Goal: Task Accomplishment & Management: Use online tool/utility

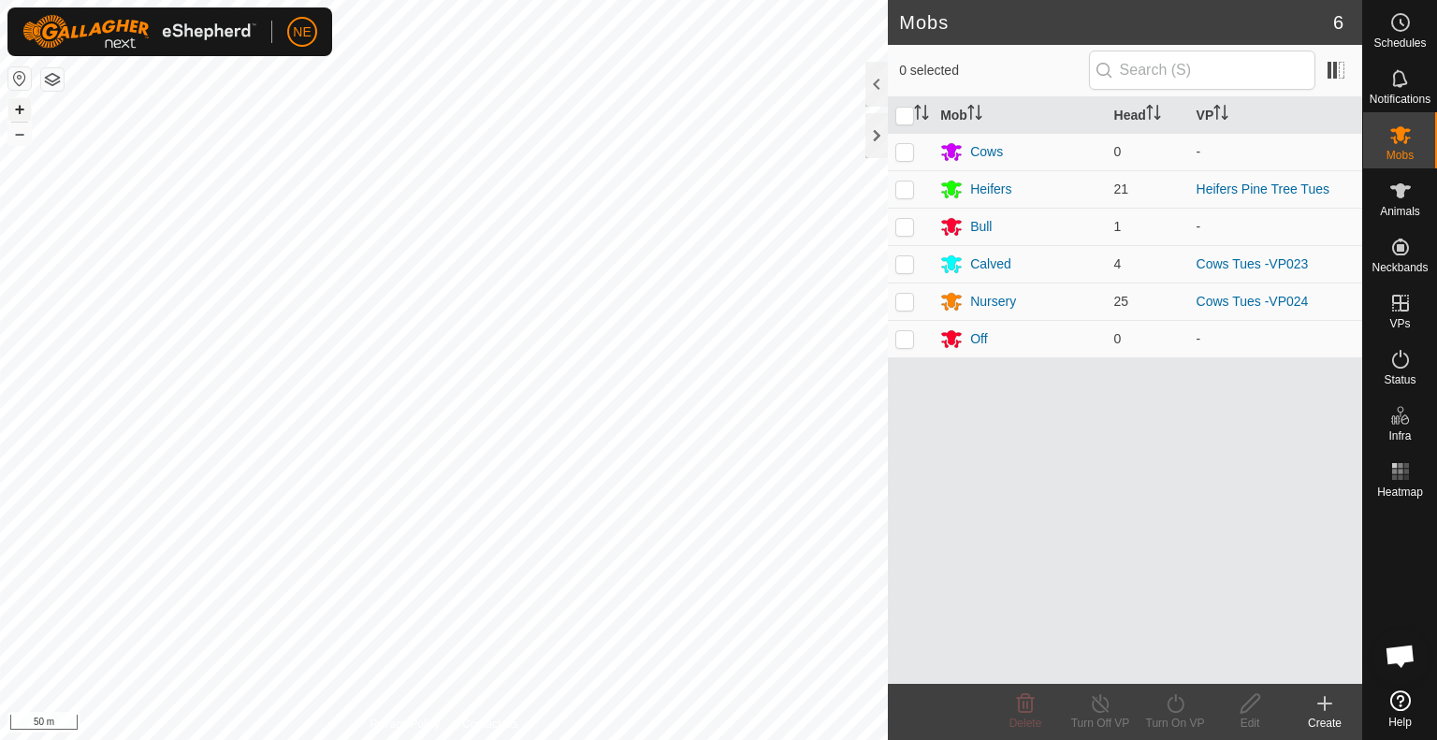
click at [24, 111] on button "+" at bounding box center [19, 109] width 22 height 22
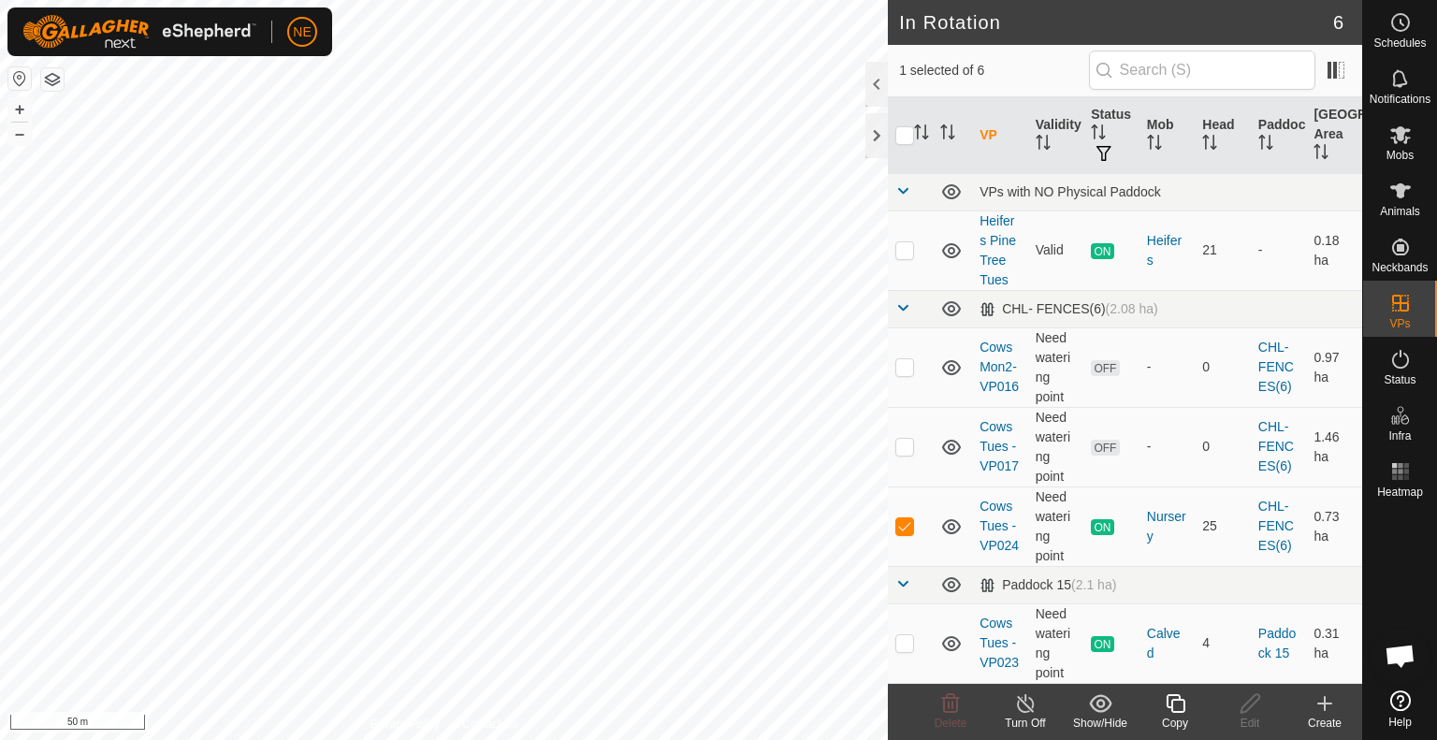
click at [1171, 715] on div "Copy" at bounding box center [1175, 723] width 75 height 17
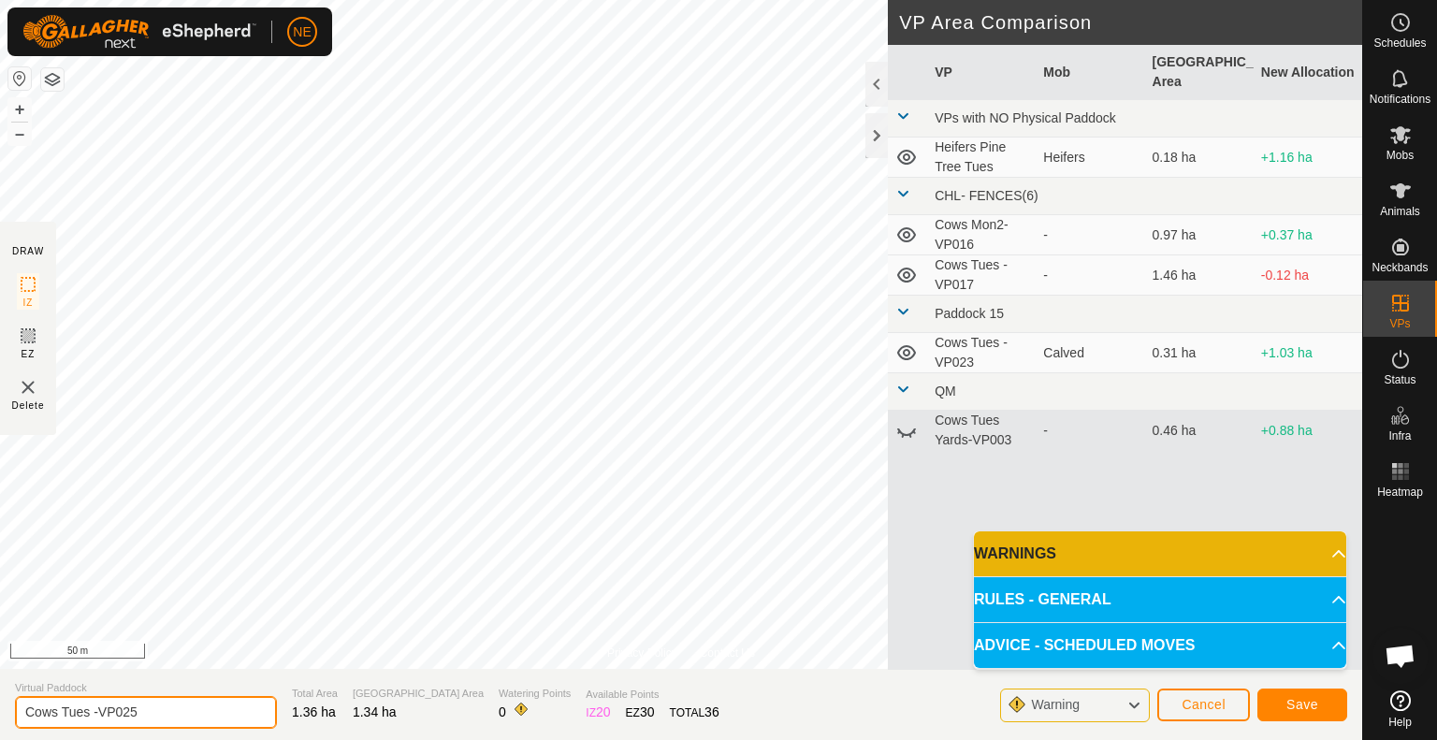
click at [88, 717] on input "Cows Tues -VP025" at bounding box center [146, 712] width 262 height 33
type input "Cows Wed -VP025"
click at [1299, 702] on span "Save" at bounding box center [1303, 704] width 32 height 15
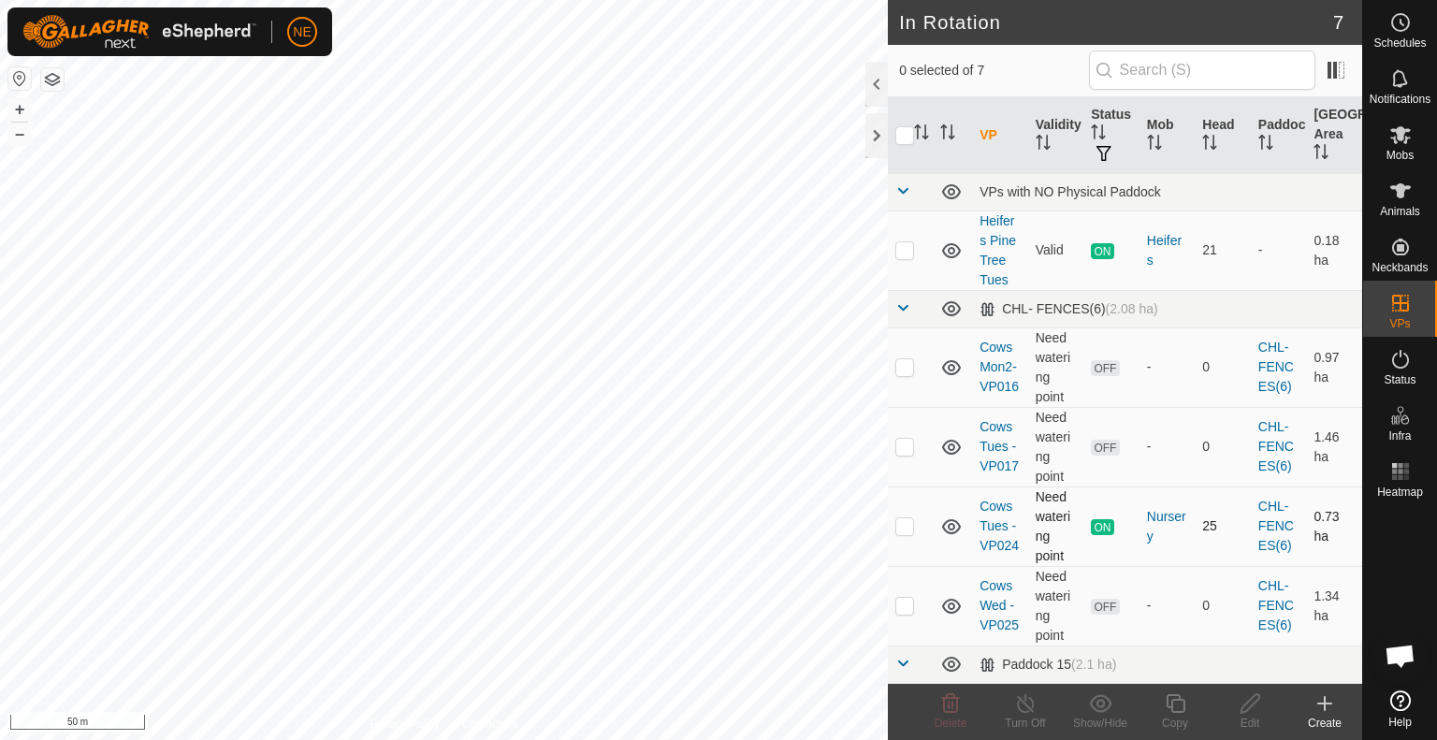
checkbox input "true"
click at [19, 107] on button "+" at bounding box center [19, 109] width 22 height 22
click at [1187, 711] on icon at bounding box center [1175, 703] width 23 height 22
checkbox input "true"
click at [1179, 718] on div "Copy" at bounding box center [1175, 723] width 75 height 17
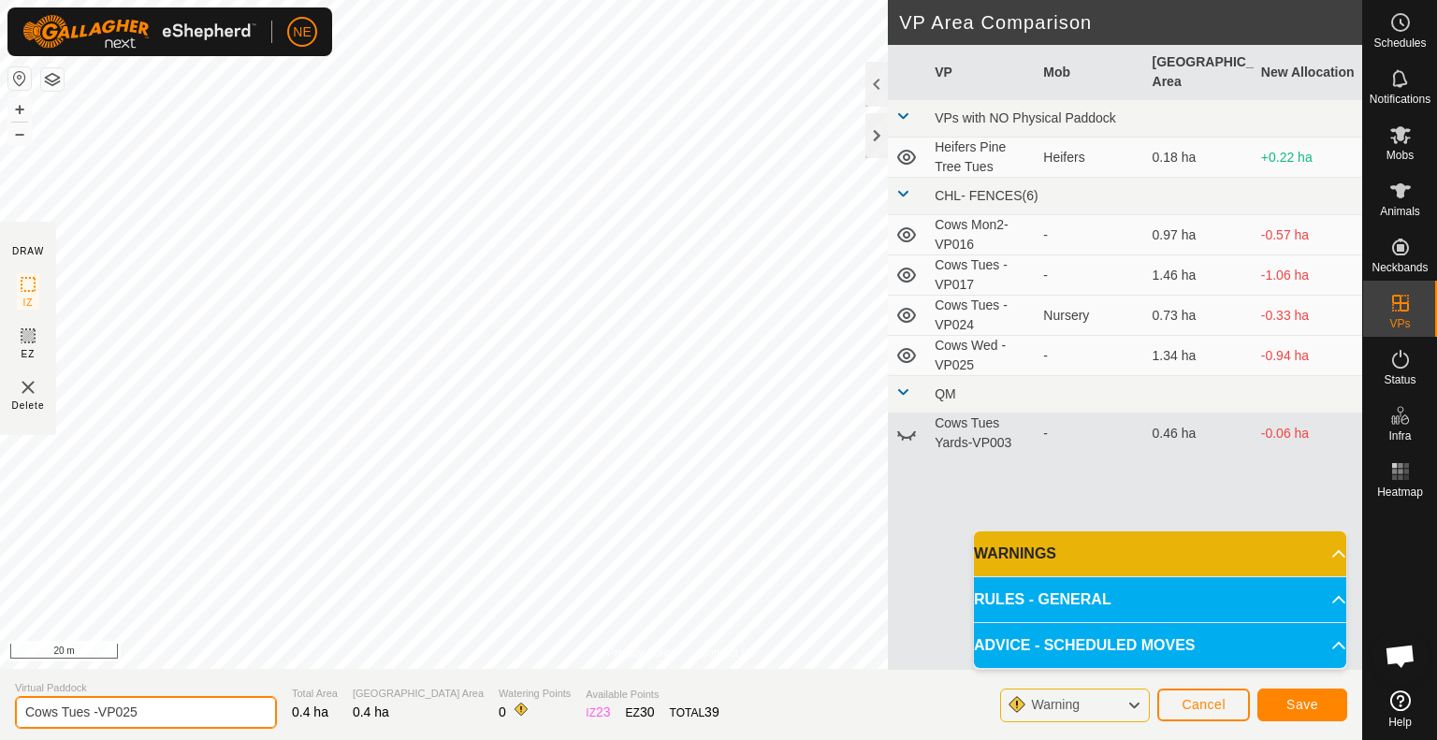
click at [90, 710] on input "Cows Tues -VP025" at bounding box center [146, 712] width 262 height 33
type input "Cows Wed1 -VP025"
click at [1324, 703] on button "Save" at bounding box center [1303, 705] width 90 height 33
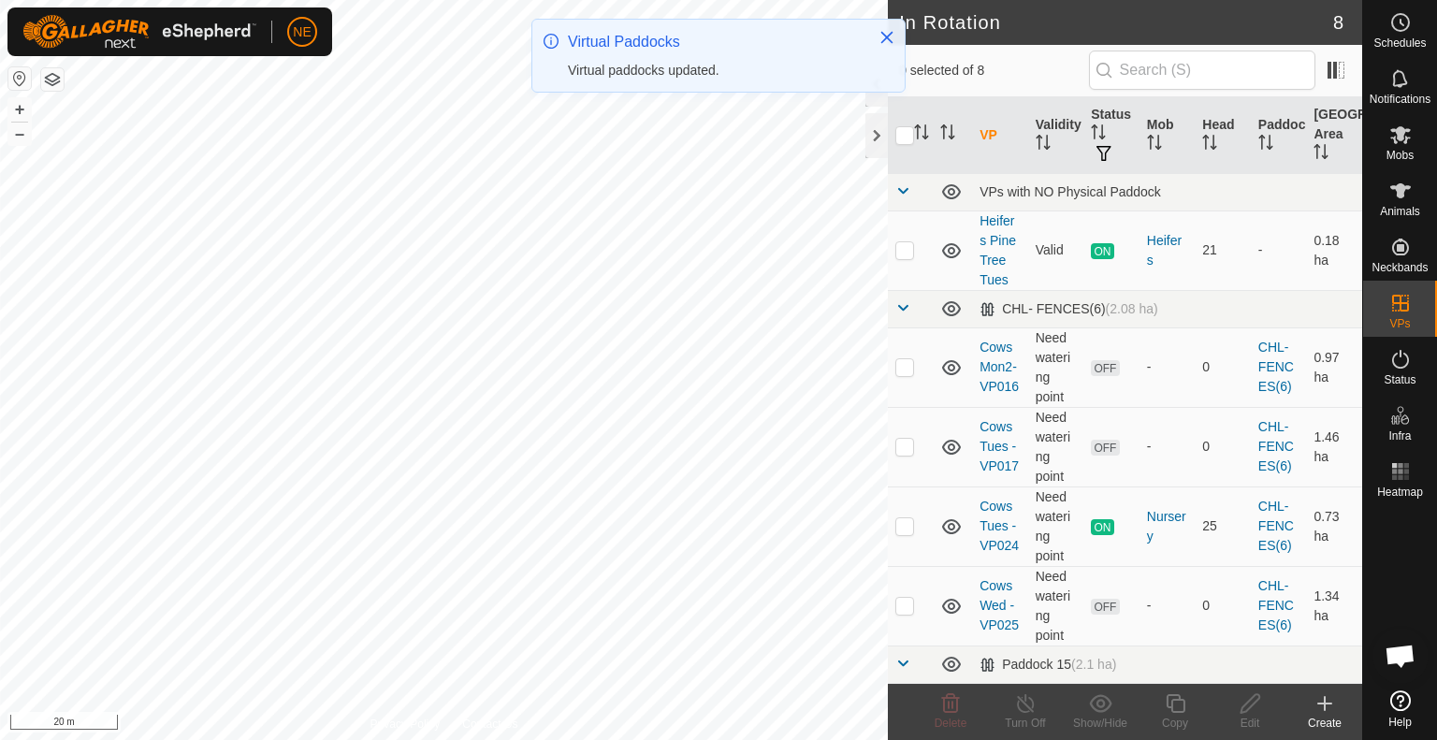
checkbox input "true"
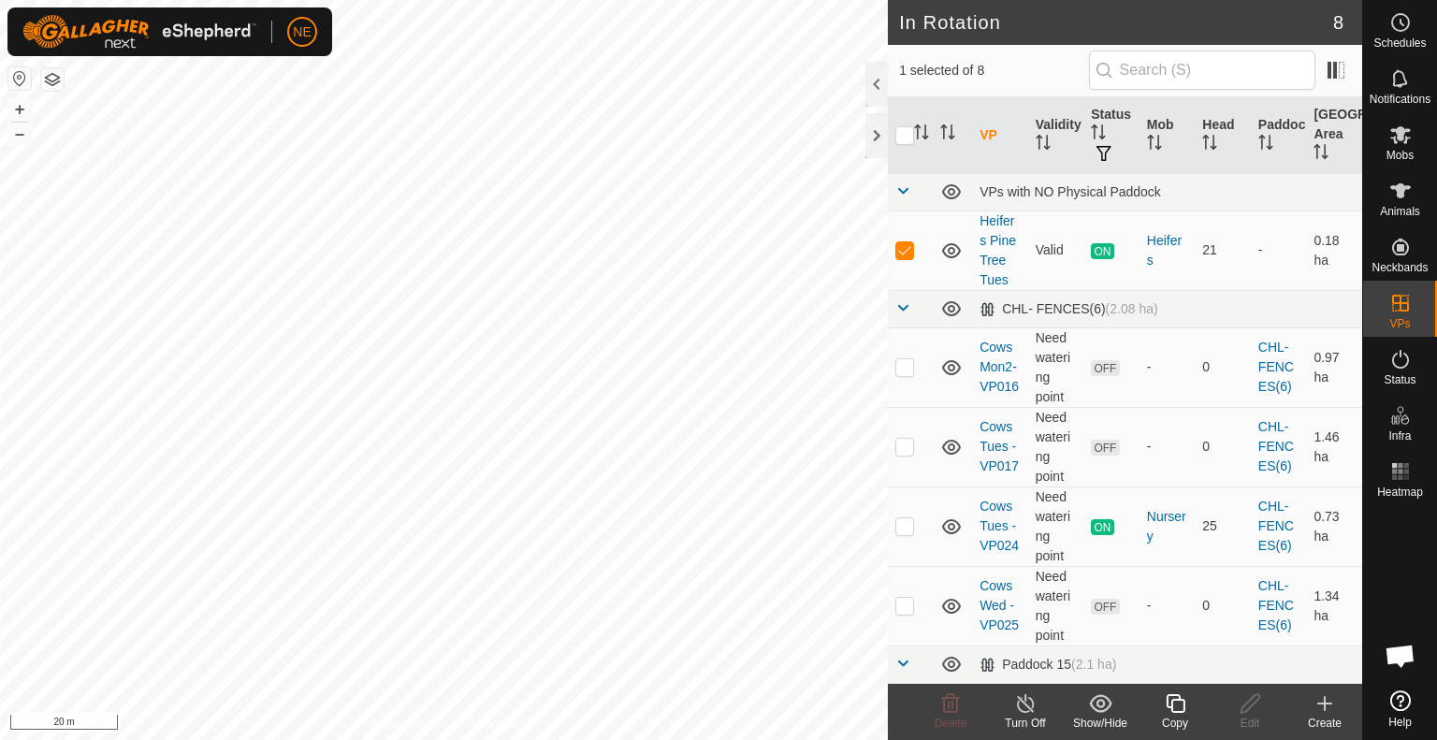
click at [1169, 718] on div "Copy" at bounding box center [1175, 723] width 75 height 17
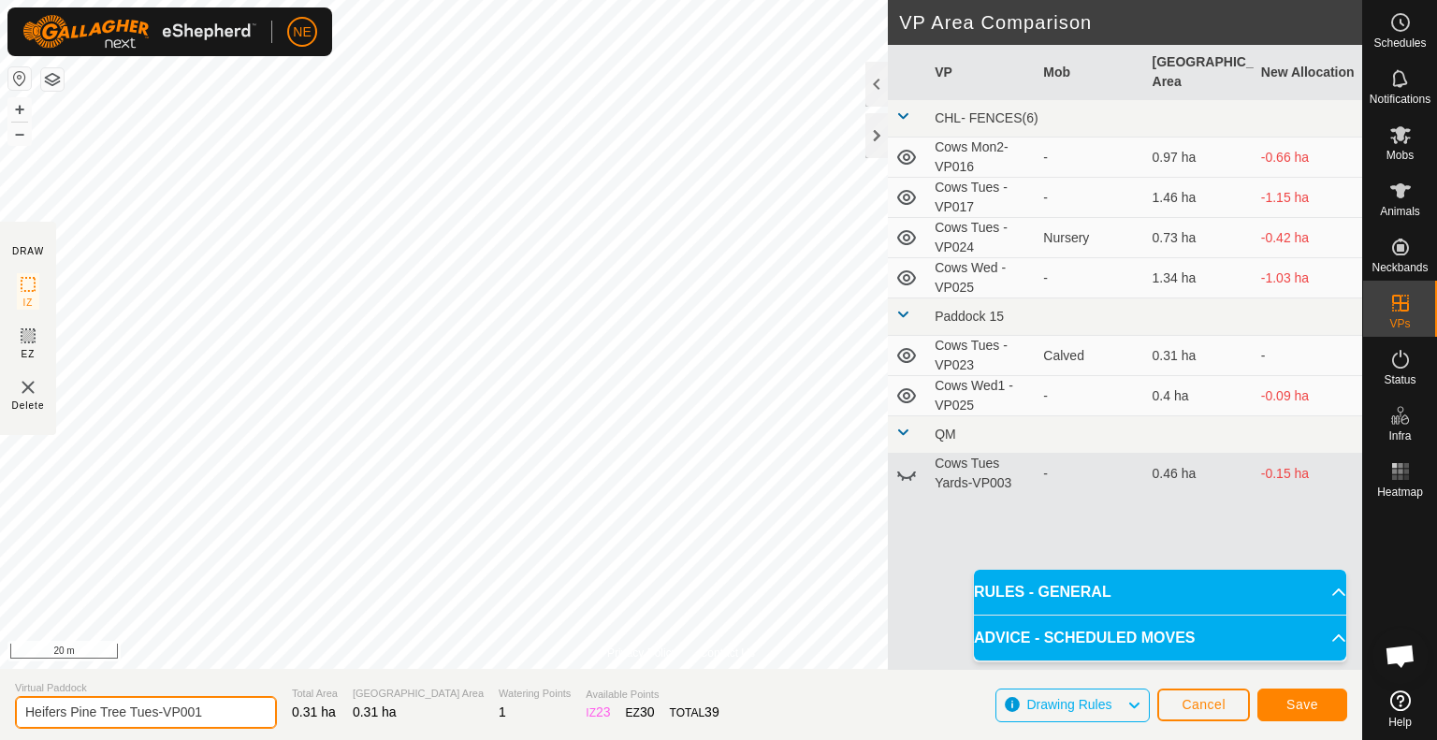
click at [160, 717] on input "Heifers Pine Tree Tues-VP001" at bounding box center [146, 712] width 262 height 33
type input "Heifers Pine Tree Wed-VP001"
click at [1269, 696] on button "Save" at bounding box center [1303, 705] width 90 height 33
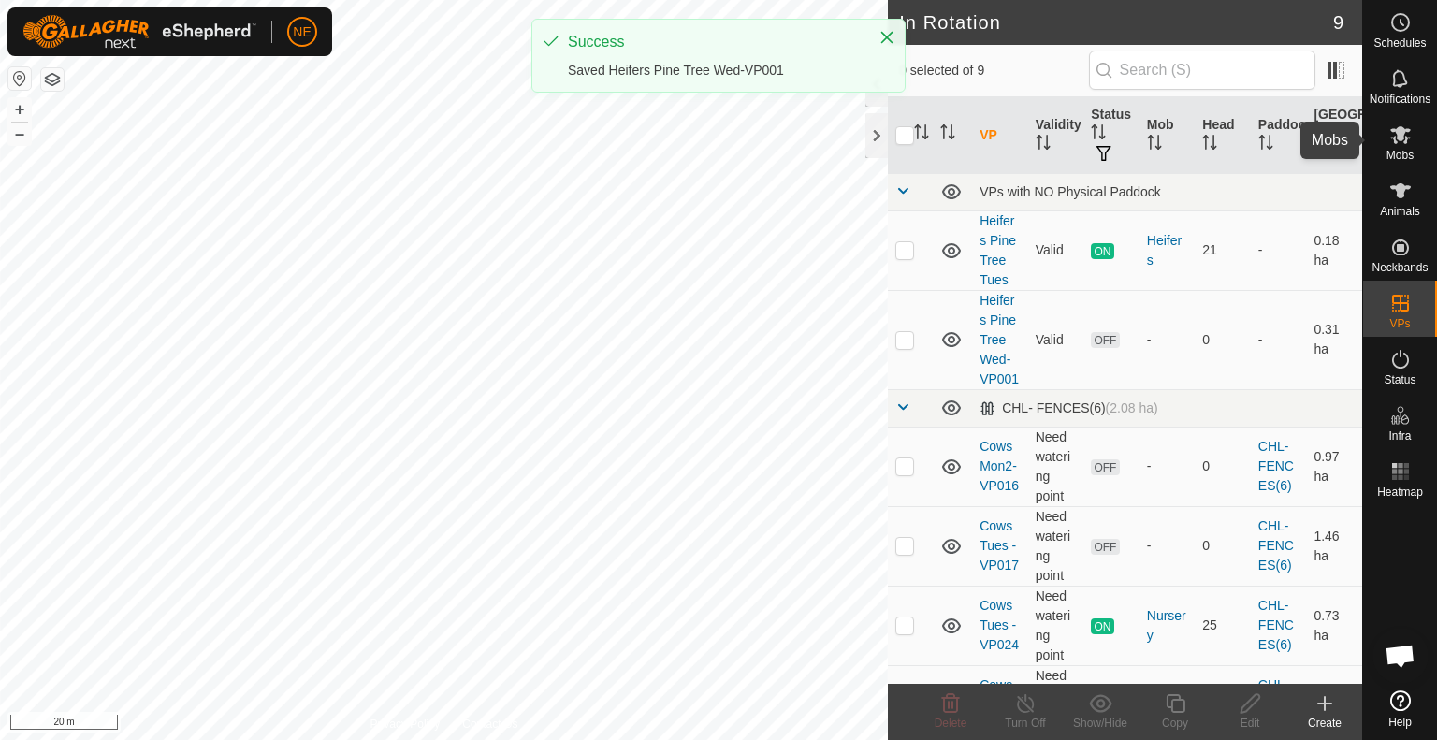
click at [1390, 139] on icon at bounding box center [1401, 135] width 22 height 22
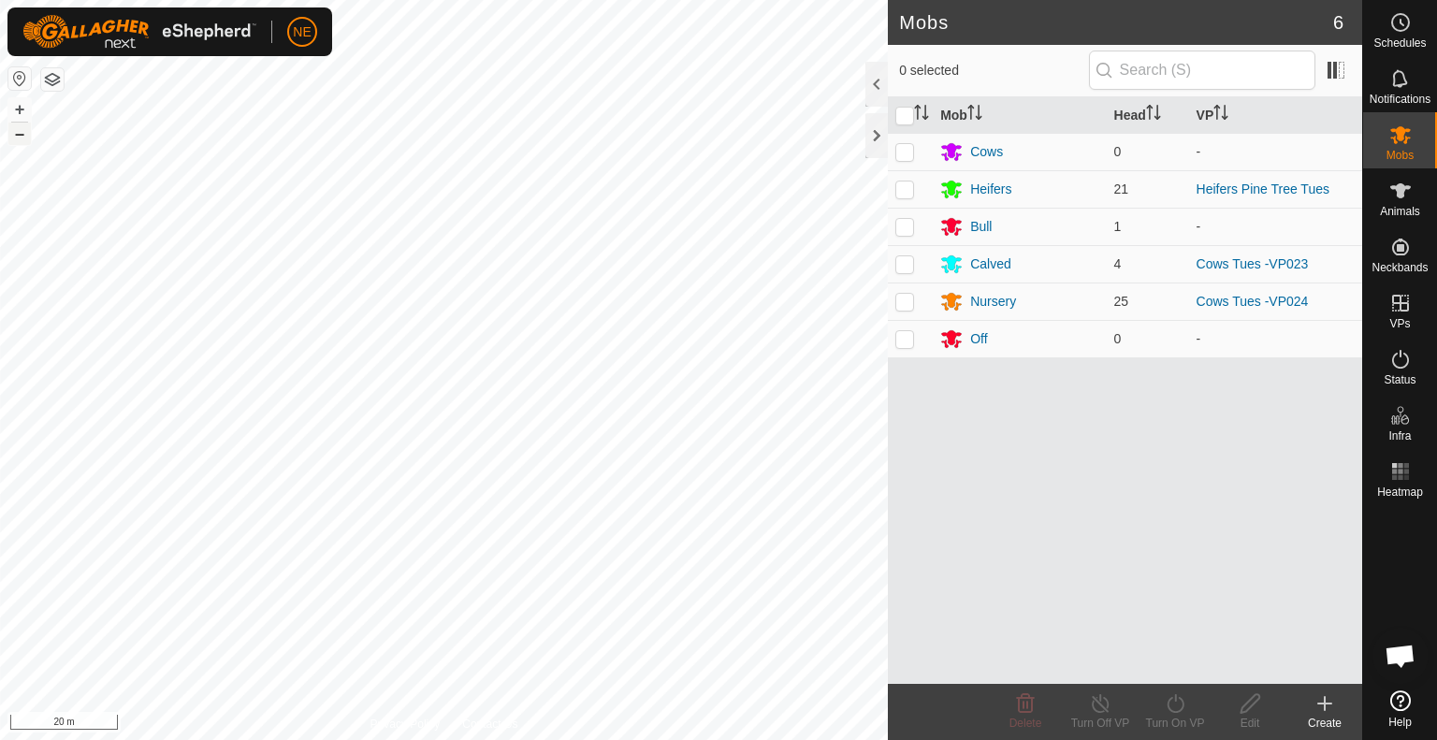
click at [19, 138] on button "–" at bounding box center [19, 134] width 22 height 22
click at [911, 186] on p-checkbox at bounding box center [905, 189] width 19 height 15
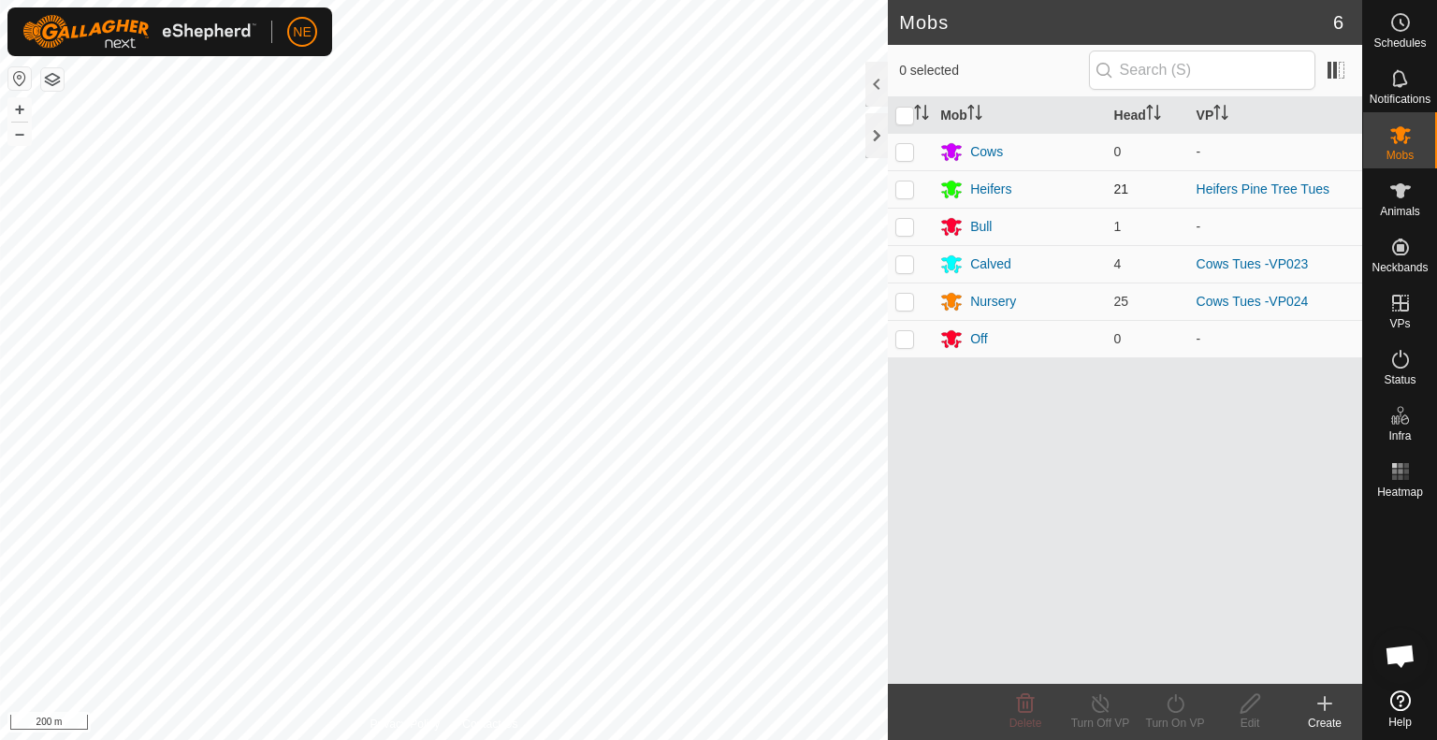
checkbox input "true"
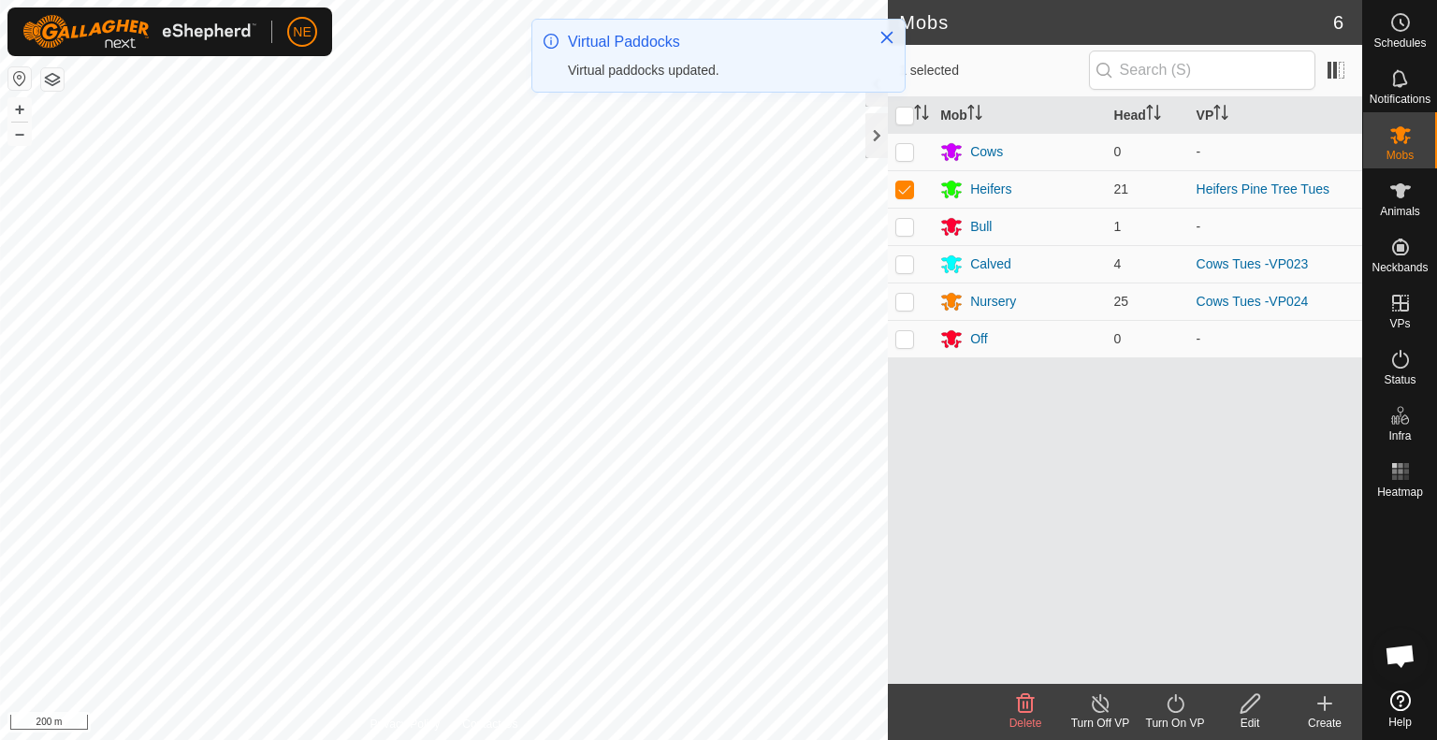
click at [1192, 706] on turn-on-svg-icon at bounding box center [1175, 703] width 75 height 22
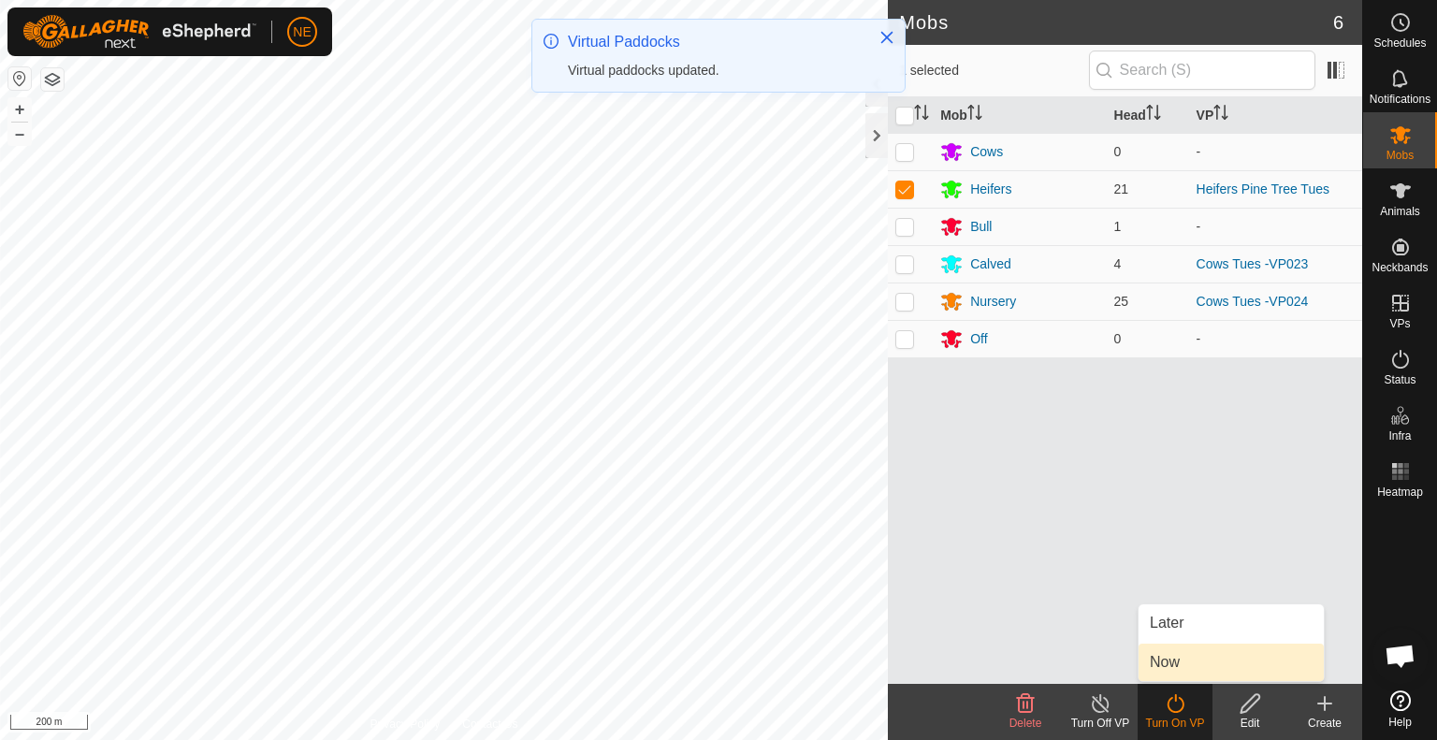
click at [1149, 664] on link "Now" at bounding box center [1231, 662] width 185 height 37
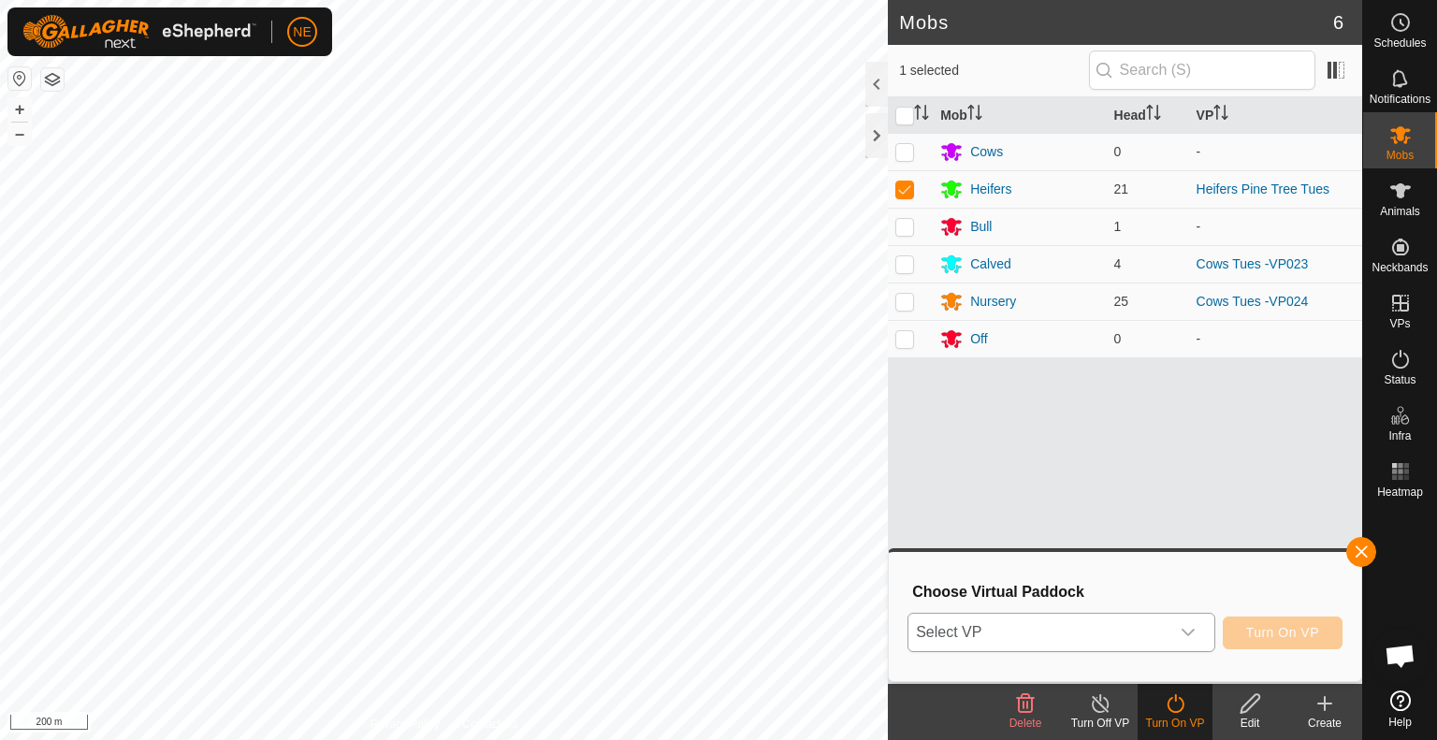
click at [1192, 641] on div "dropdown trigger" at bounding box center [1188, 632] width 37 height 37
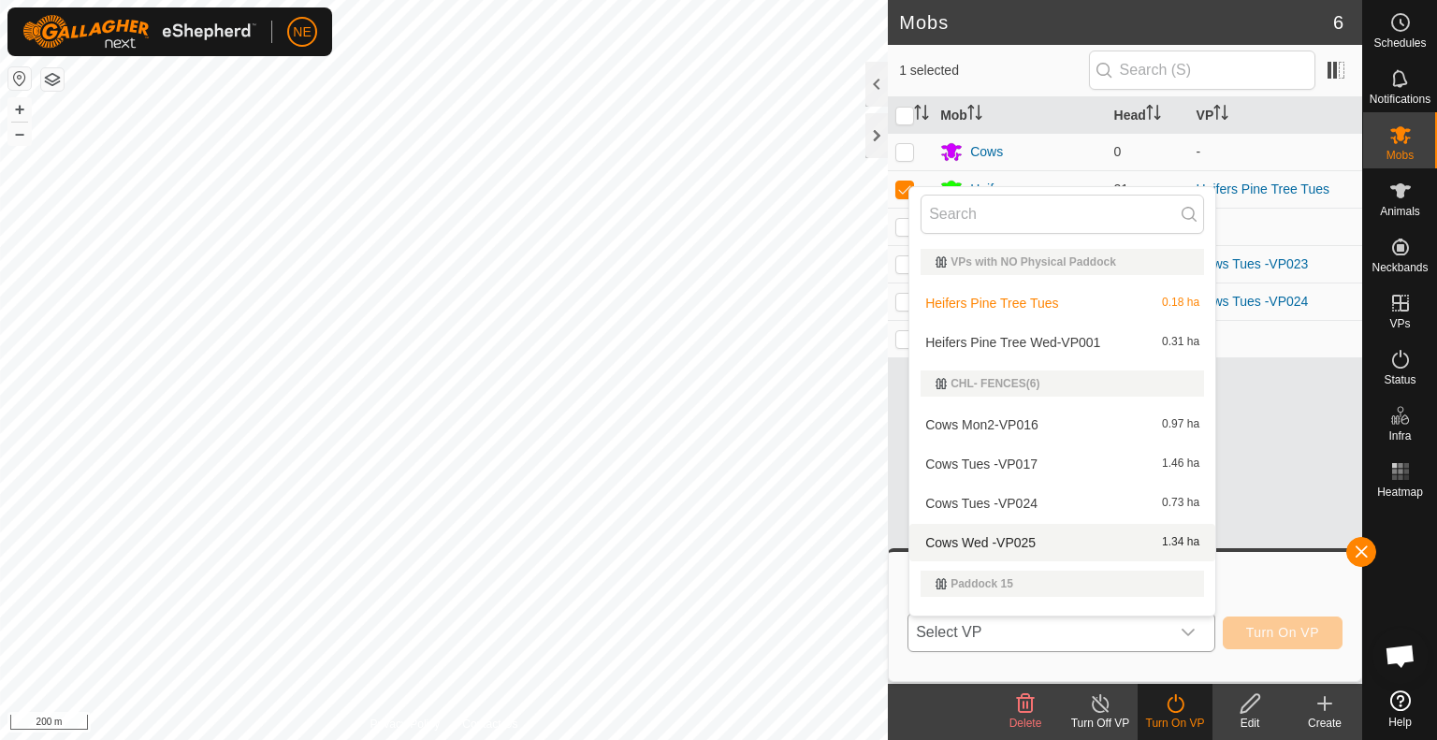
scroll to position [28, 0]
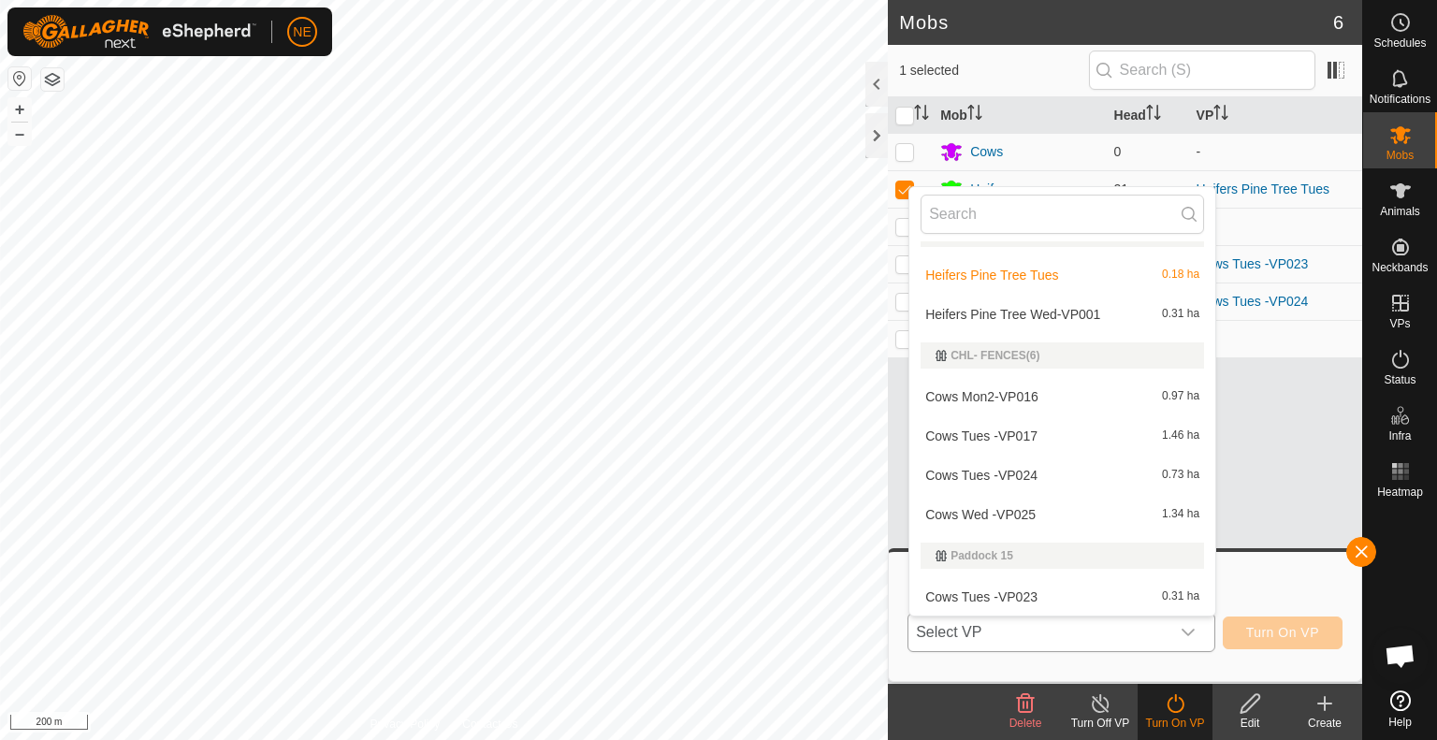
click at [1063, 313] on li "Heifers Pine Tree Wed-VP001 0.31 ha" at bounding box center [1063, 314] width 306 height 37
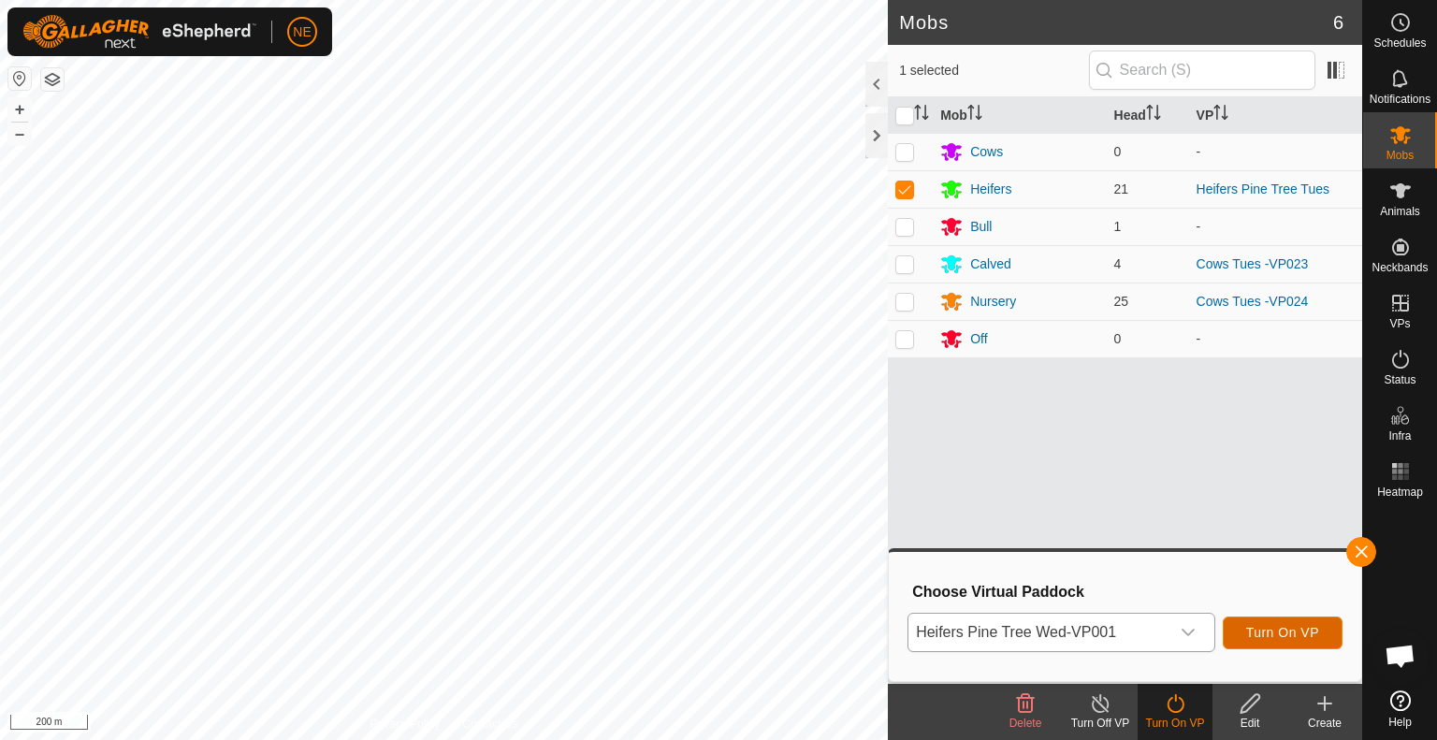
click at [1265, 637] on span "Turn On VP" at bounding box center [1282, 632] width 73 height 15
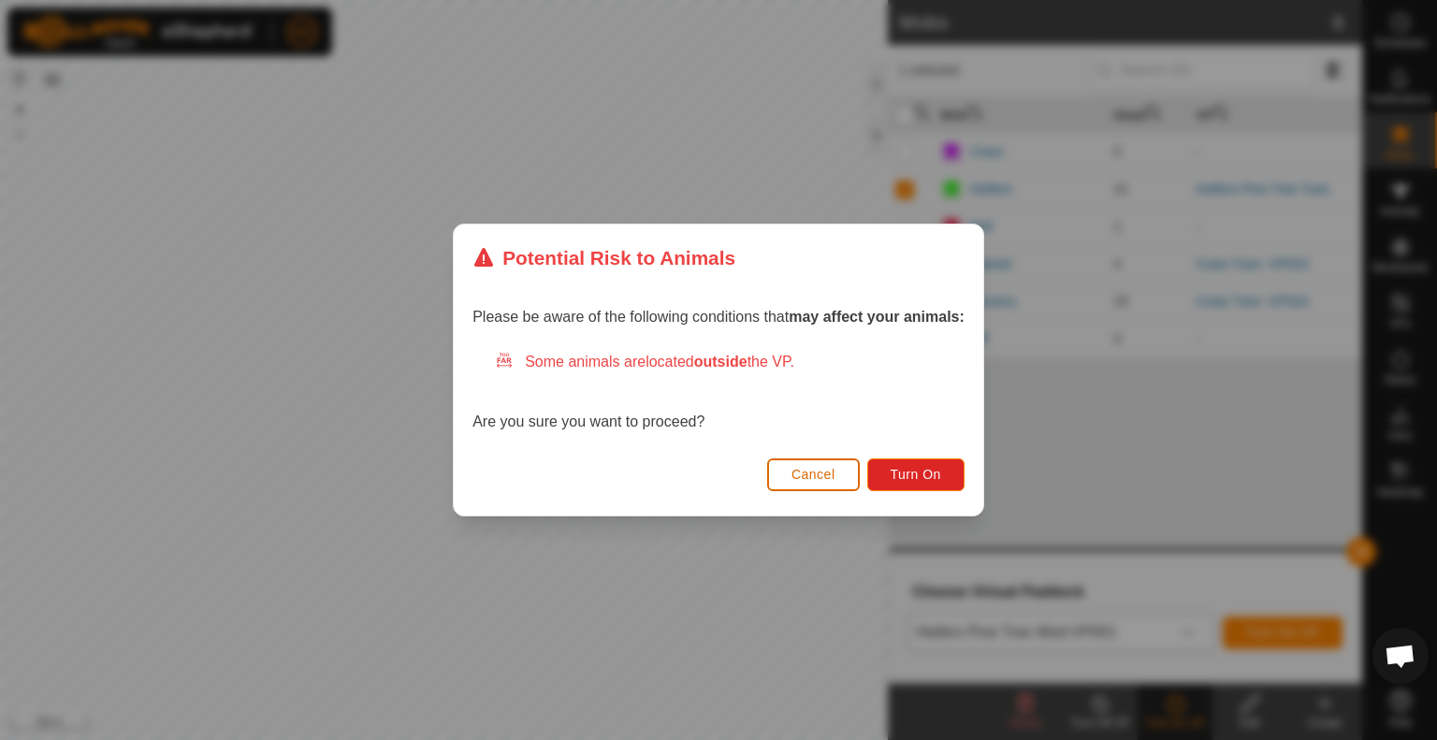
click at [831, 463] on button "Cancel" at bounding box center [813, 475] width 93 height 33
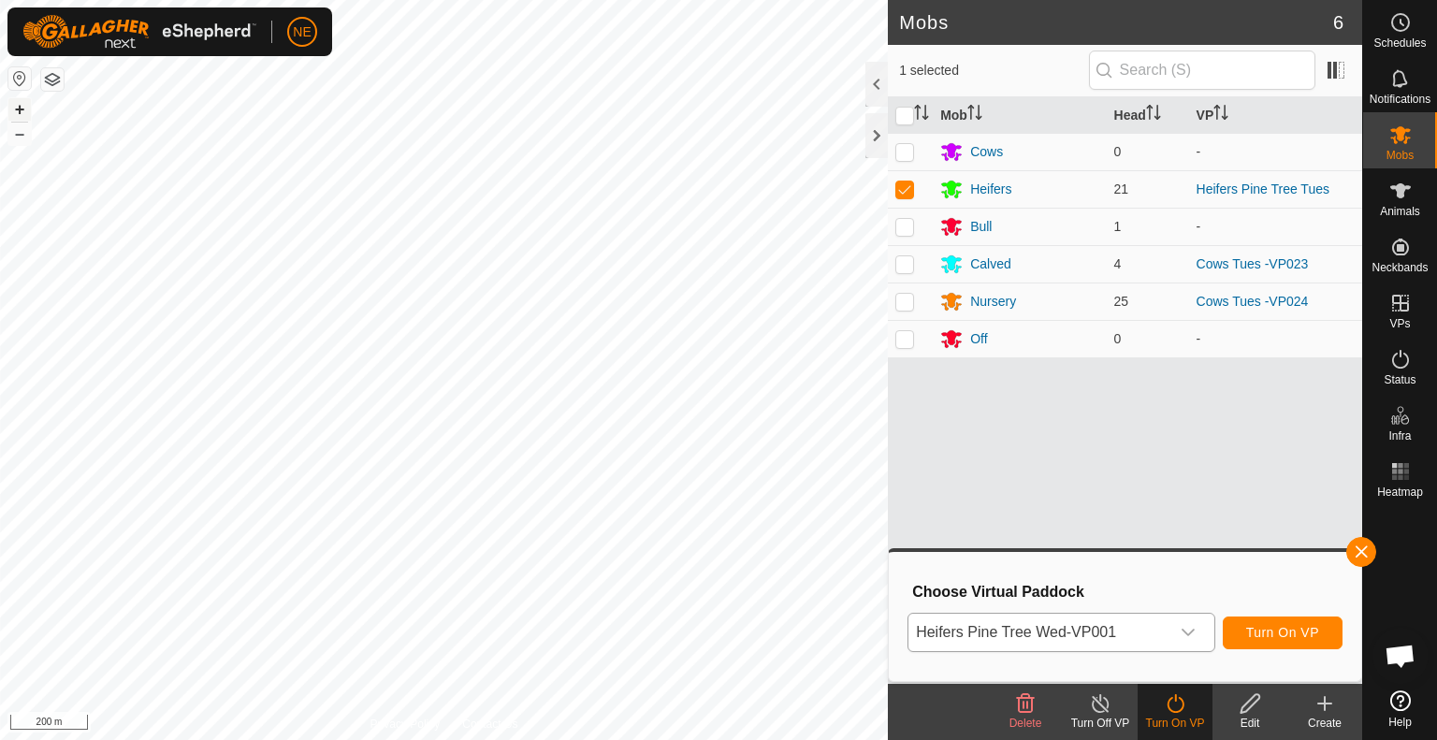
click at [15, 112] on button "+" at bounding box center [19, 109] width 22 height 22
click at [1269, 639] on span "Turn On VP" at bounding box center [1282, 632] width 73 height 15
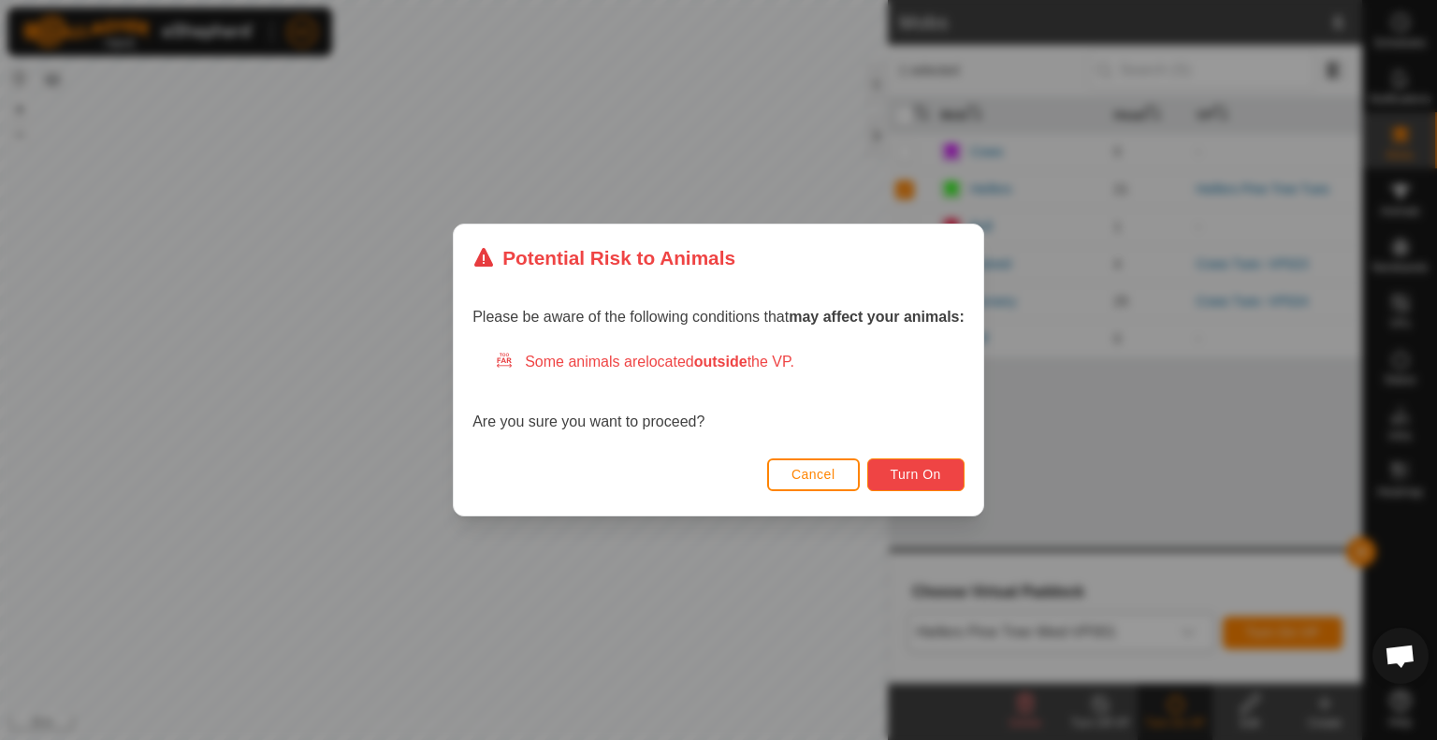
click at [921, 474] on span "Turn On" at bounding box center [916, 474] width 51 height 15
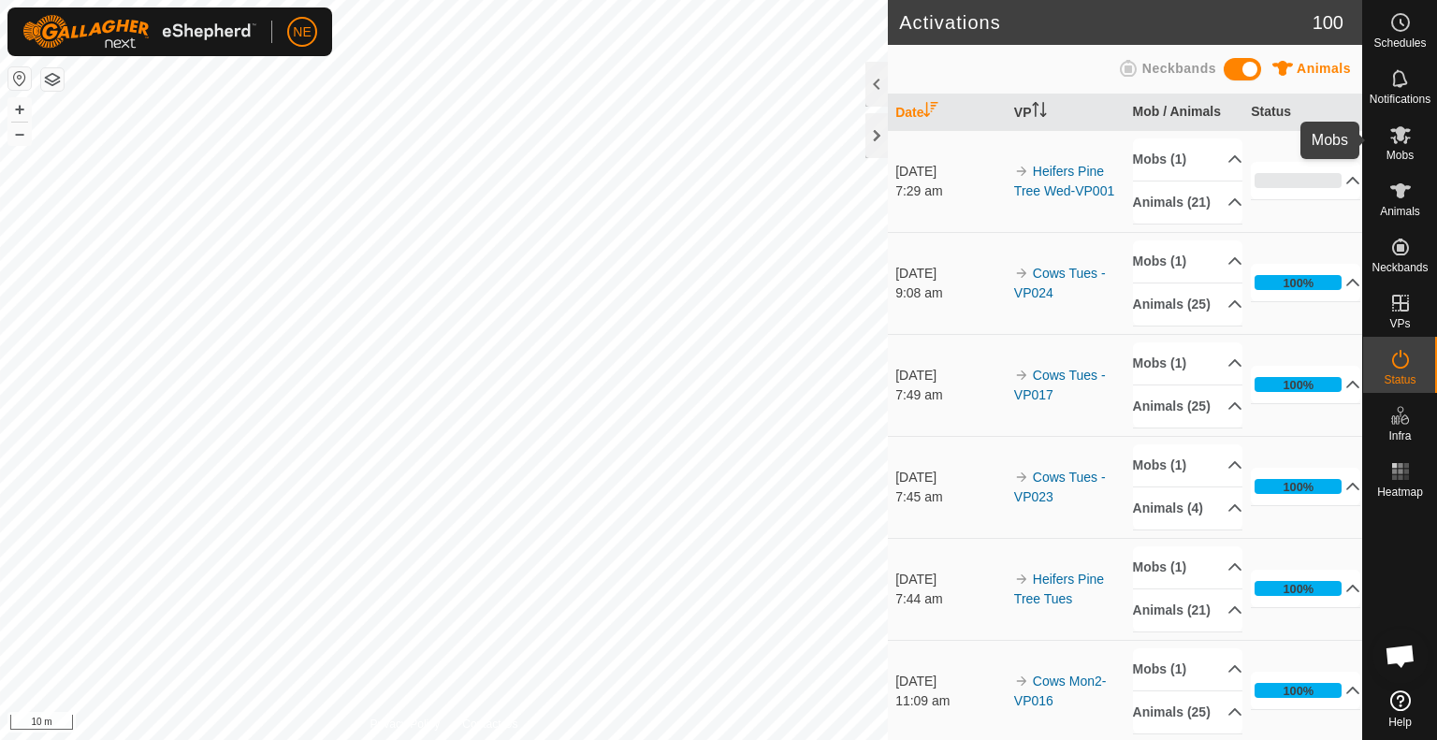
click at [1407, 153] on span "Mobs" at bounding box center [1400, 155] width 27 height 11
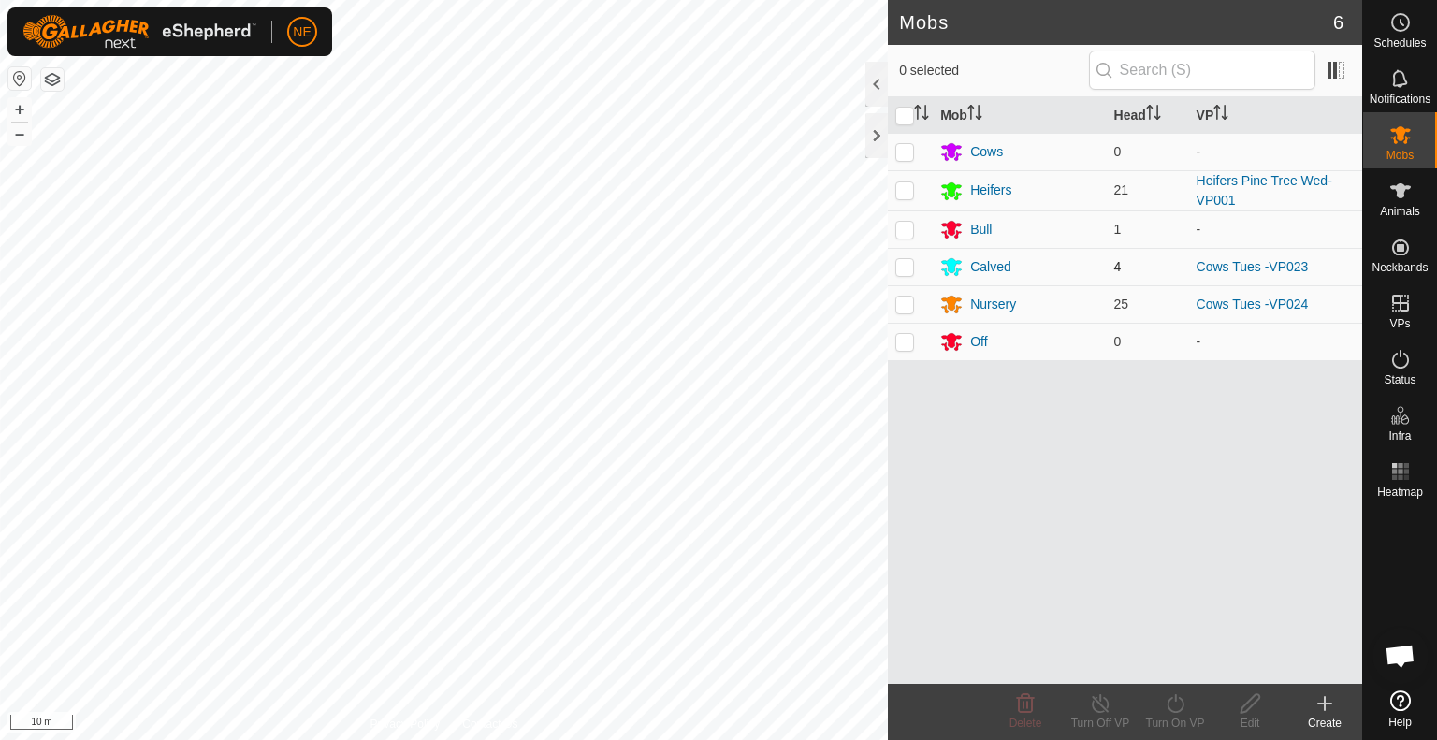
click at [903, 262] on p-checkbox at bounding box center [905, 266] width 19 height 15
checkbox input "true"
click at [1169, 710] on icon at bounding box center [1175, 703] width 23 height 22
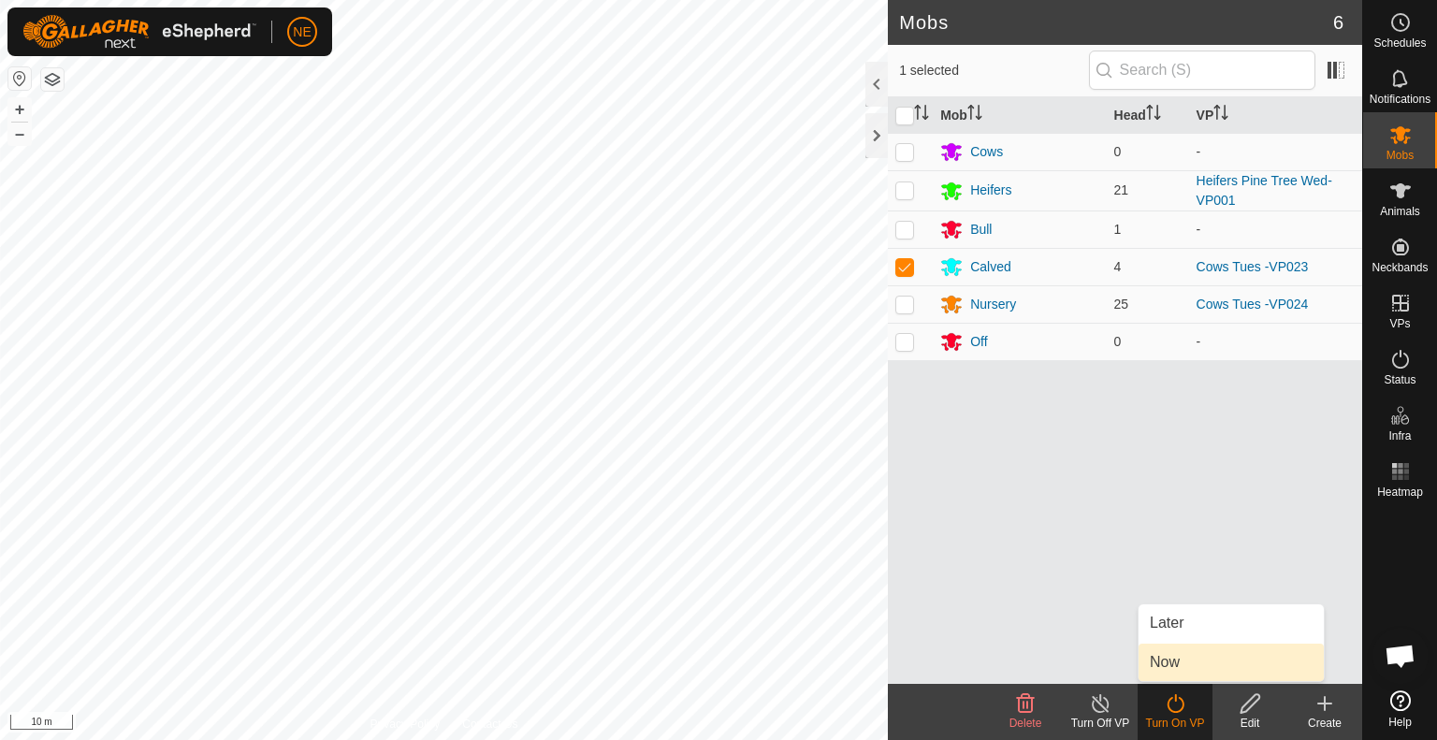
click at [1168, 667] on link "Now" at bounding box center [1231, 662] width 185 height 37
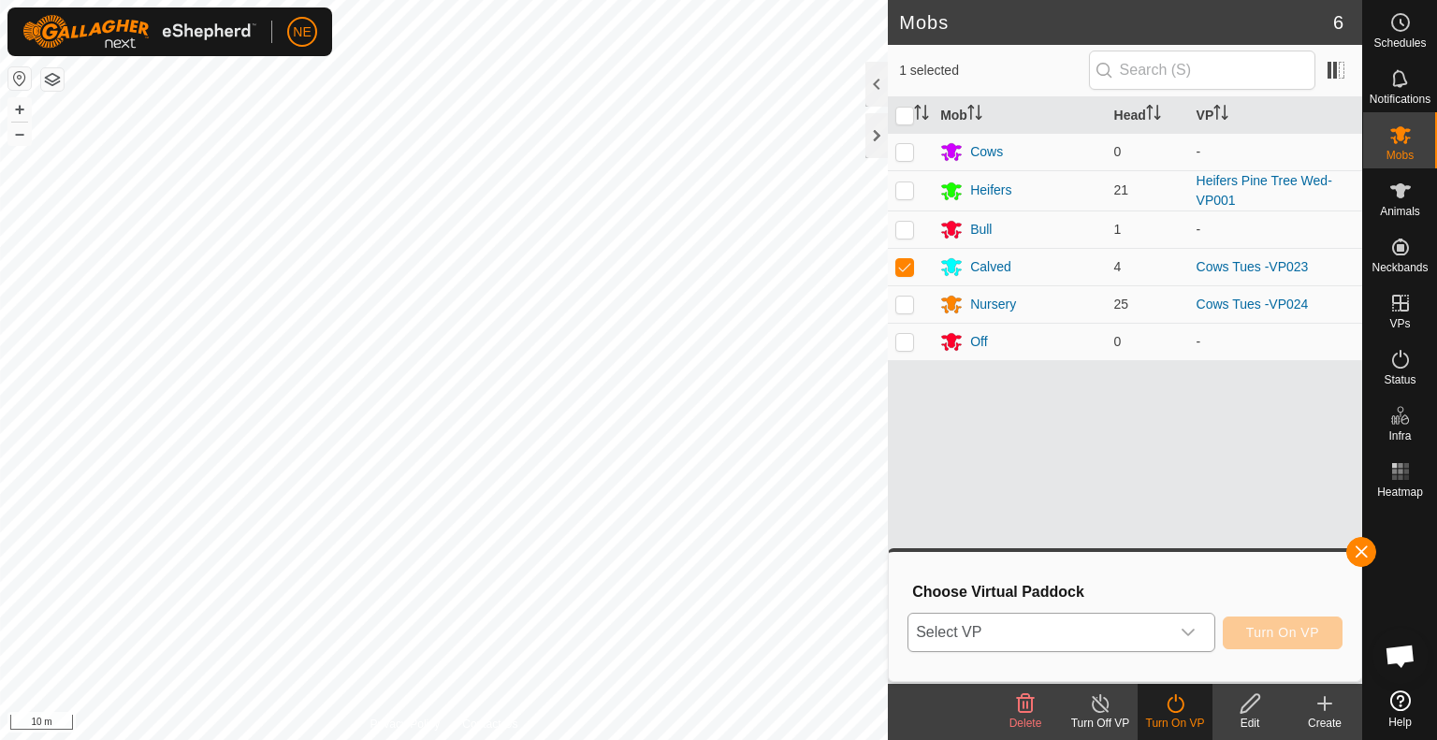
click at [1194, 634] on icon "dropdown trigger" at bounding box center [1188, 632] width 15 height 15
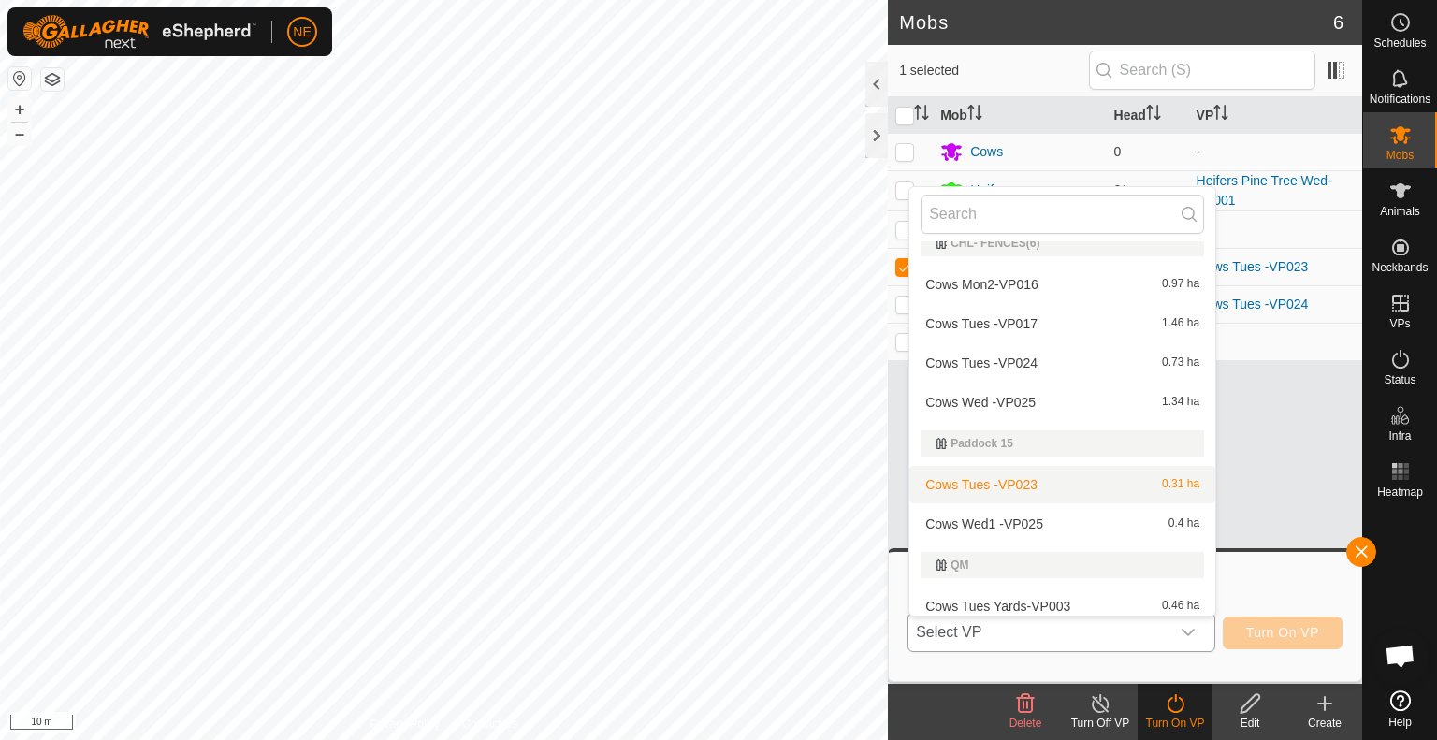
scroll to position [150, 0]
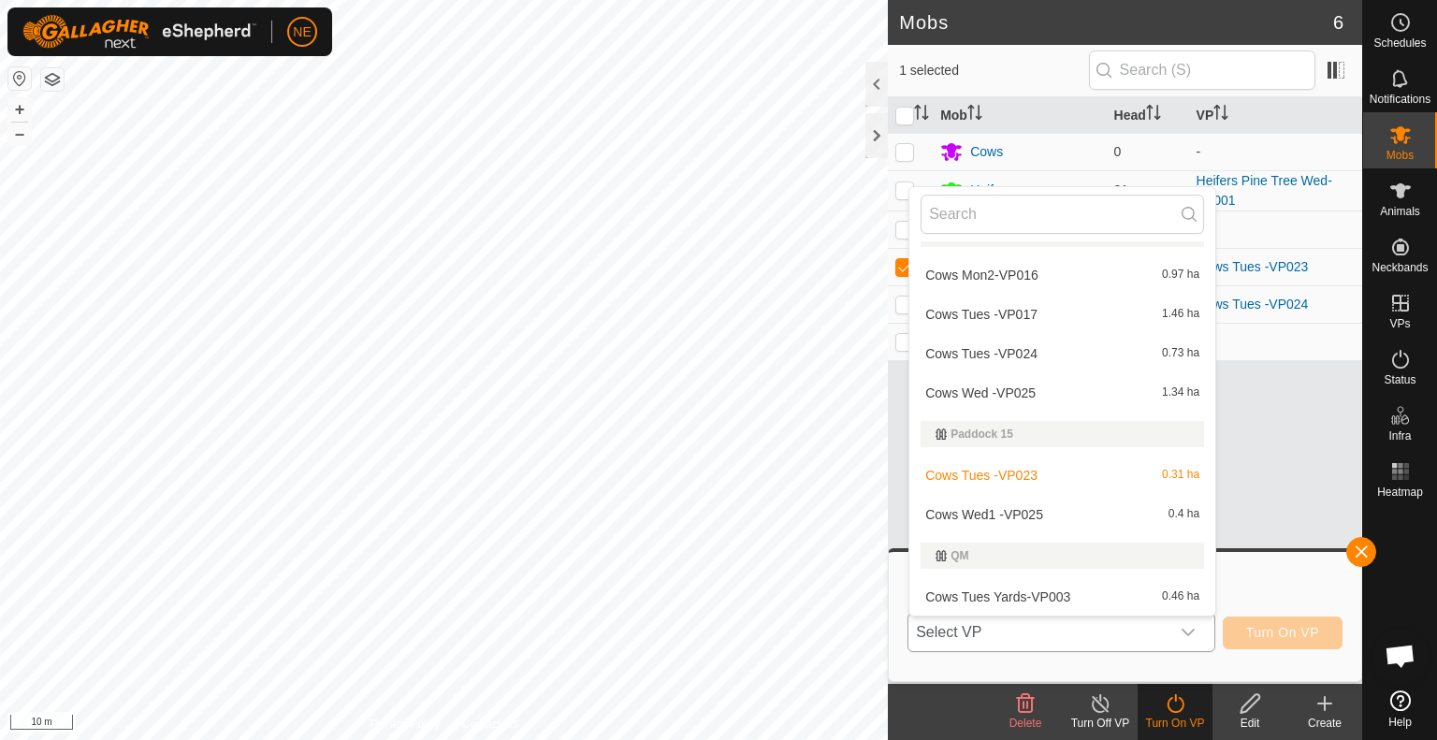
click at [1032, 508] on li "Cows Wed1 -VP025 0.4 ha" at bounding box center [1063, 514] width 306 height 37
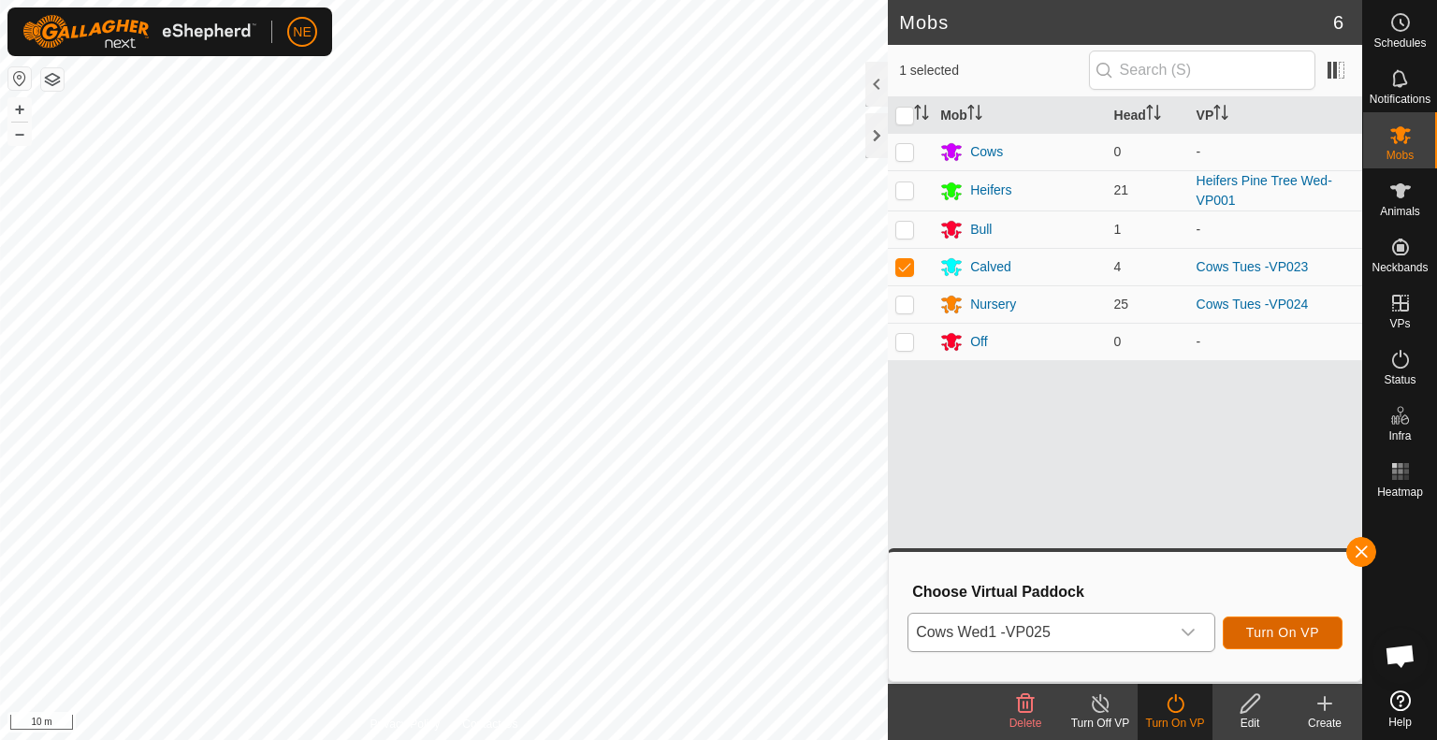
click at [1265, 619] on button "Turn On VP" at bounding box center [1283, 633] width 120 height 33
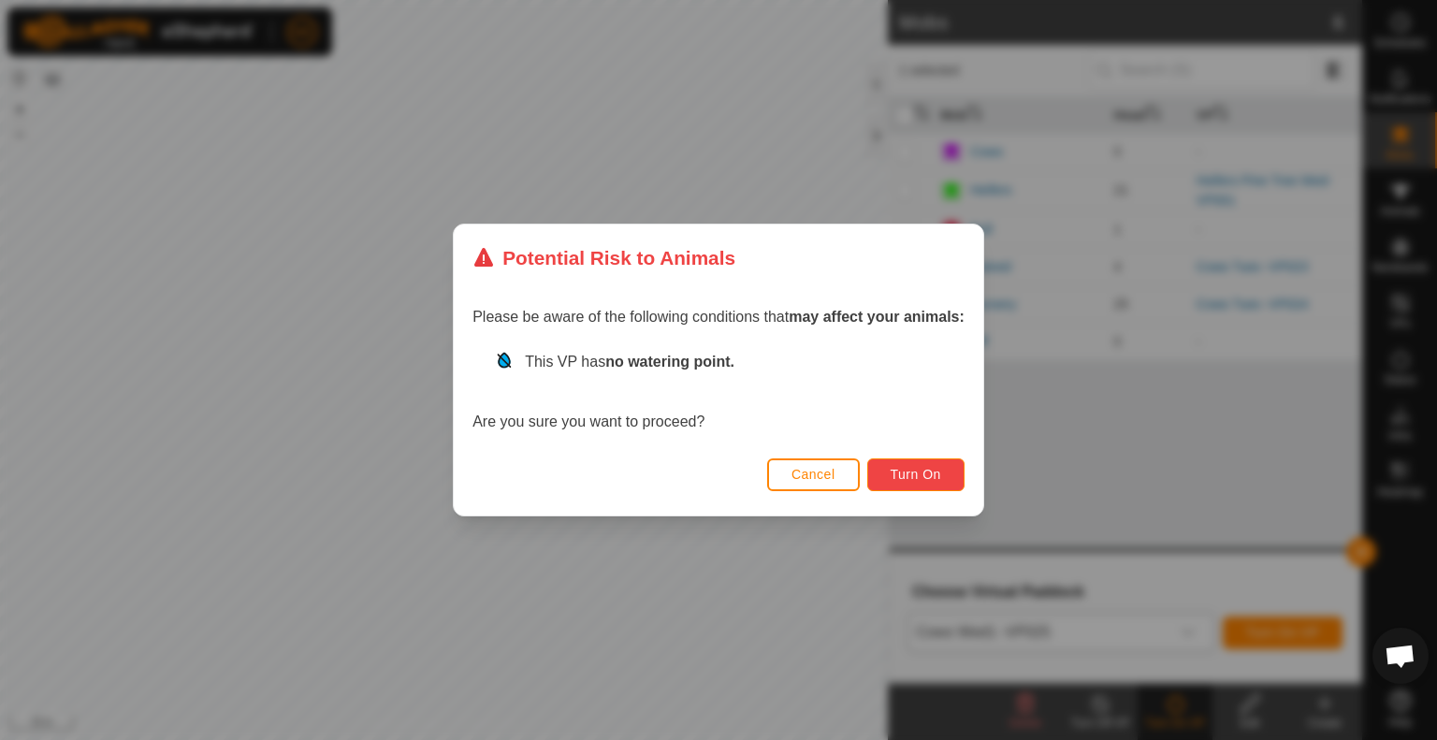
click at [897, 464] on button "Turn On" at bounding box center [915, 475] width 97 height 33
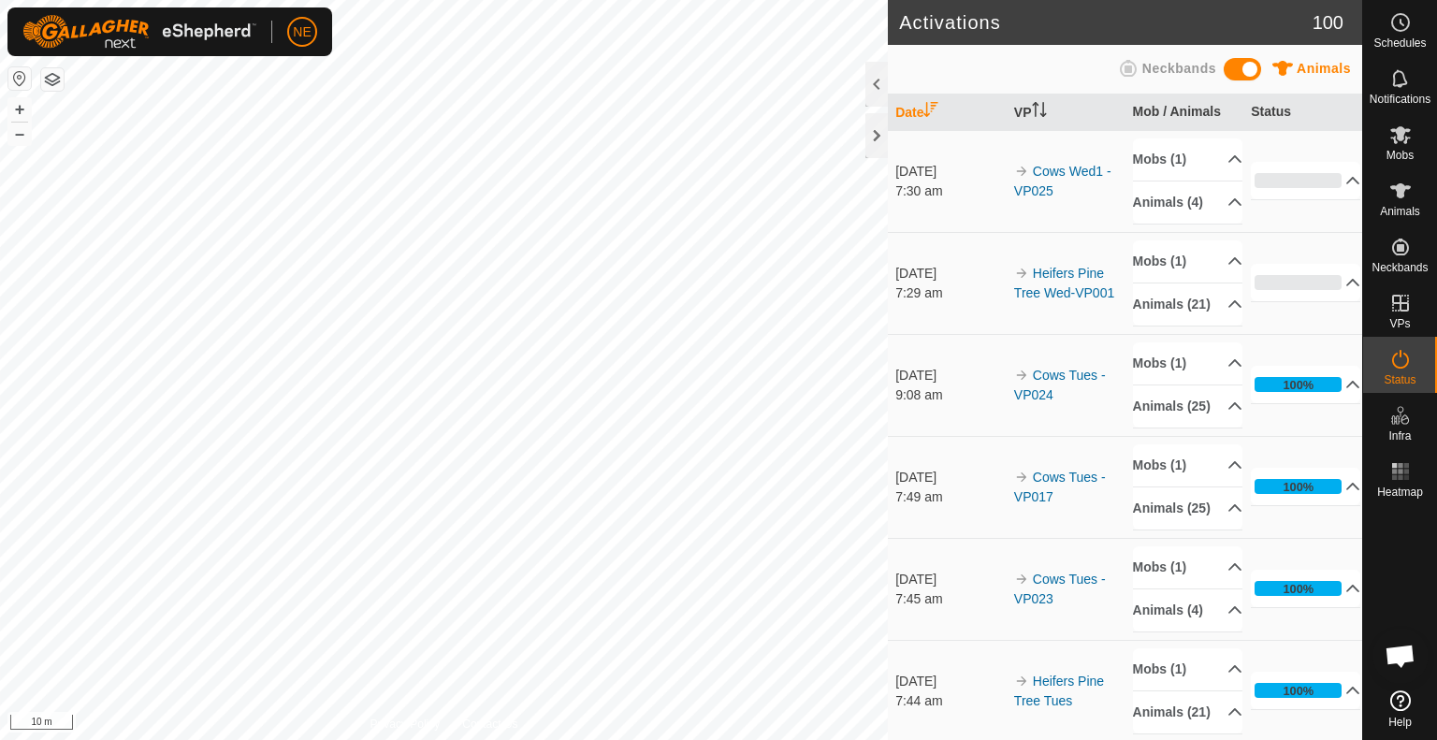
click at [1071, 572] on div "Activations 100 Animals Neckbands Date VP Mob / Animals Status [DATE] 7:30 am C…" at bounding box center [681, 370] width 1362 height 740
click at [951, 628] on div "Activations 100 Animals Neckbands Date VP Mob / Animals Status [DATE] 7:30 am C…" at bounding box center [681, 370] width 1362 height 740
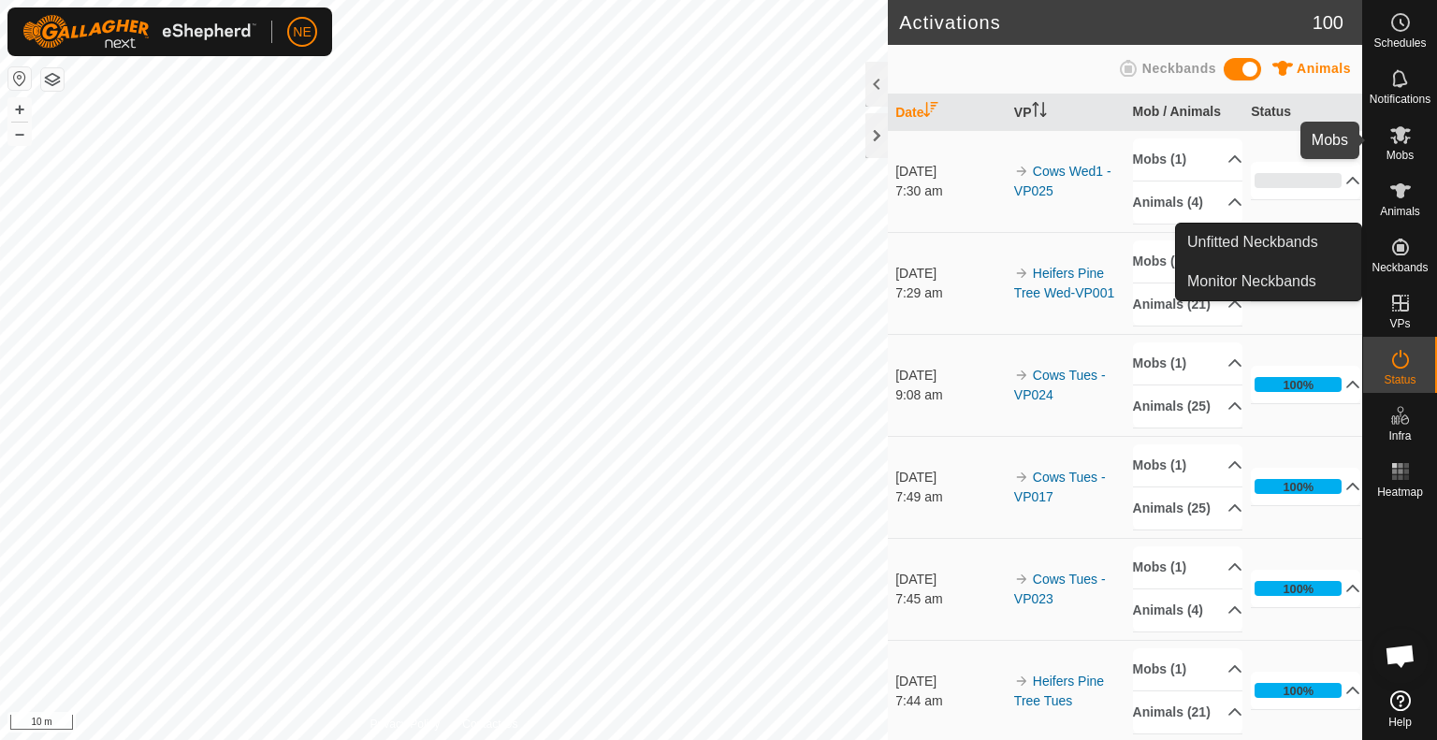
click at [1409, 129] on icon at bounding box center [1401, 135] width 21 height 18
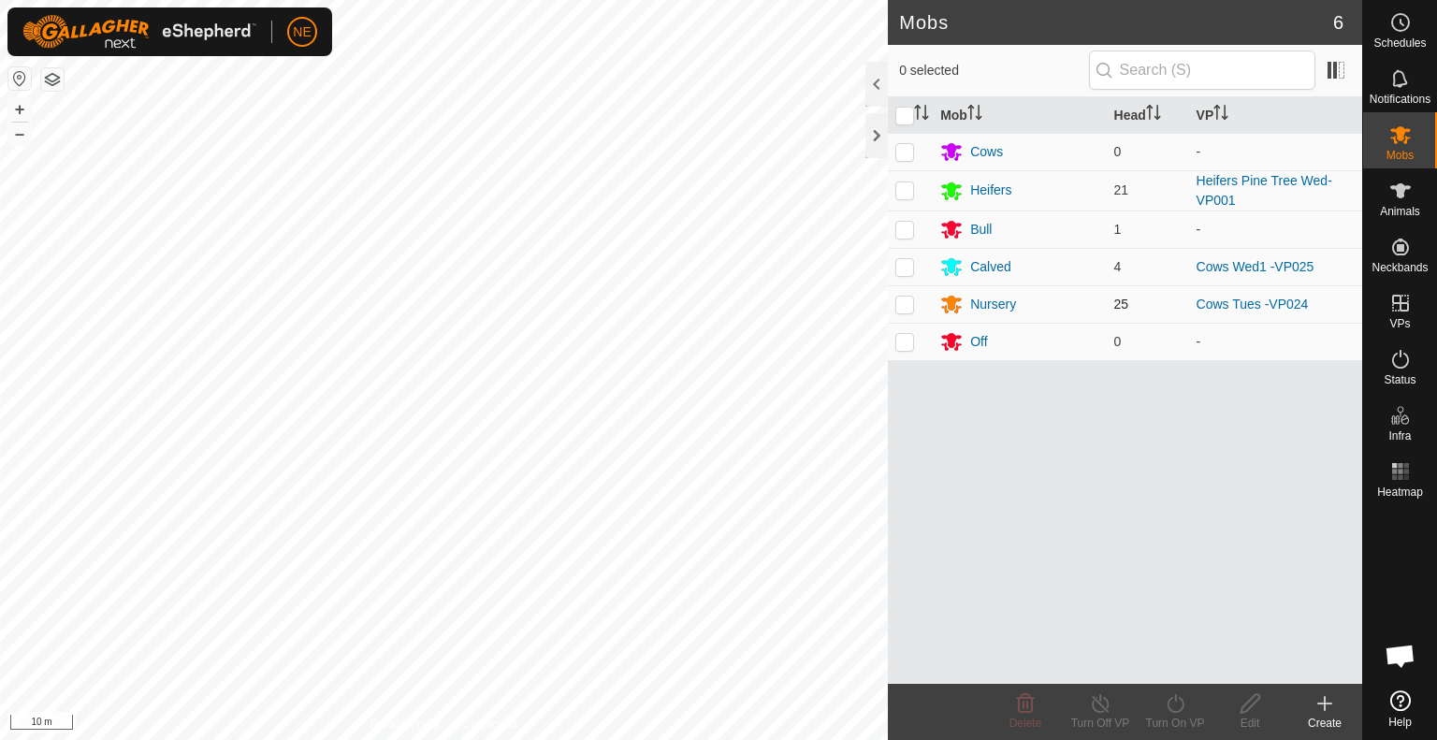
click at [909, 299] on p-checkbox at bounding box center [905, 304] width 19 height 15
checkbox input "true"
click at [1183, 703] on icon at bounding box center [1175, 703] width 17 height 19
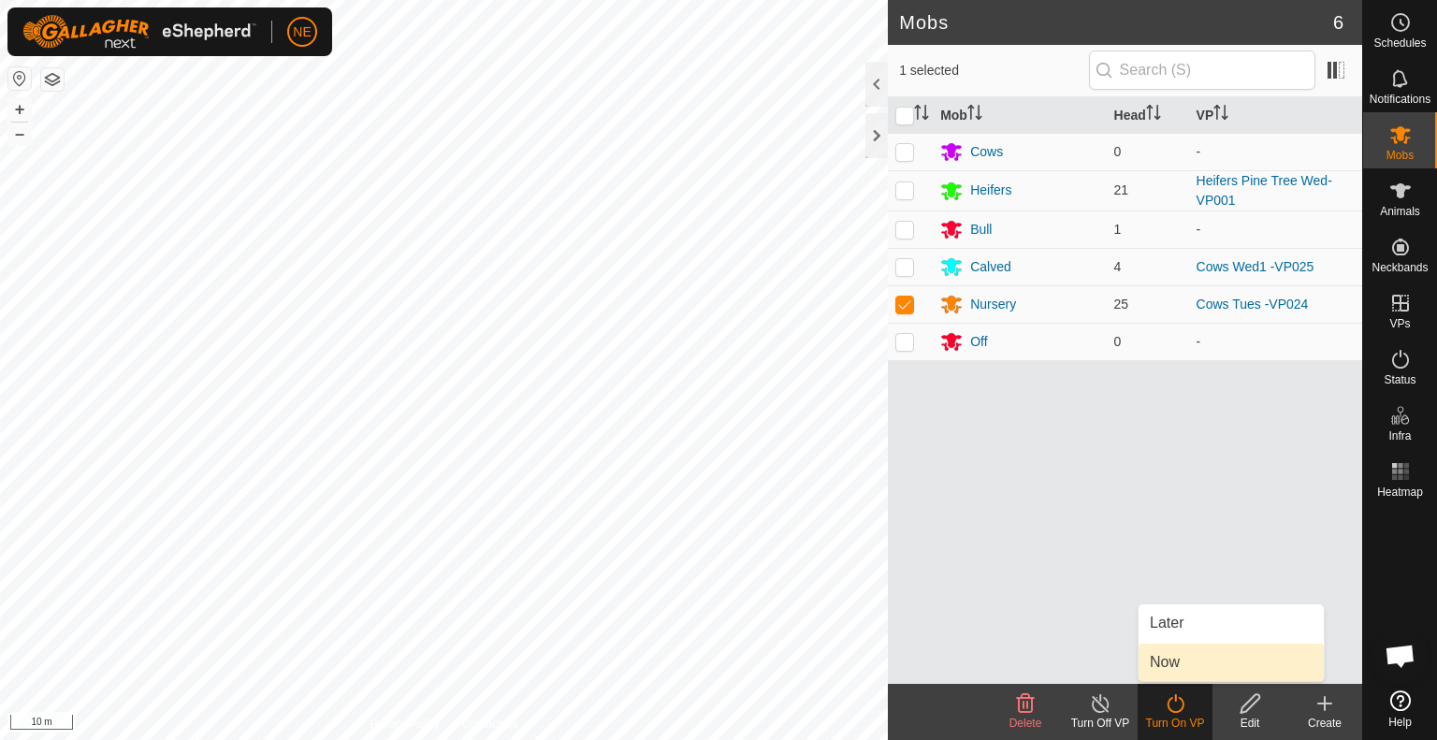
click at [1185, 664] on link "Now" at bounding box center [1231, 662] width 185 height 37
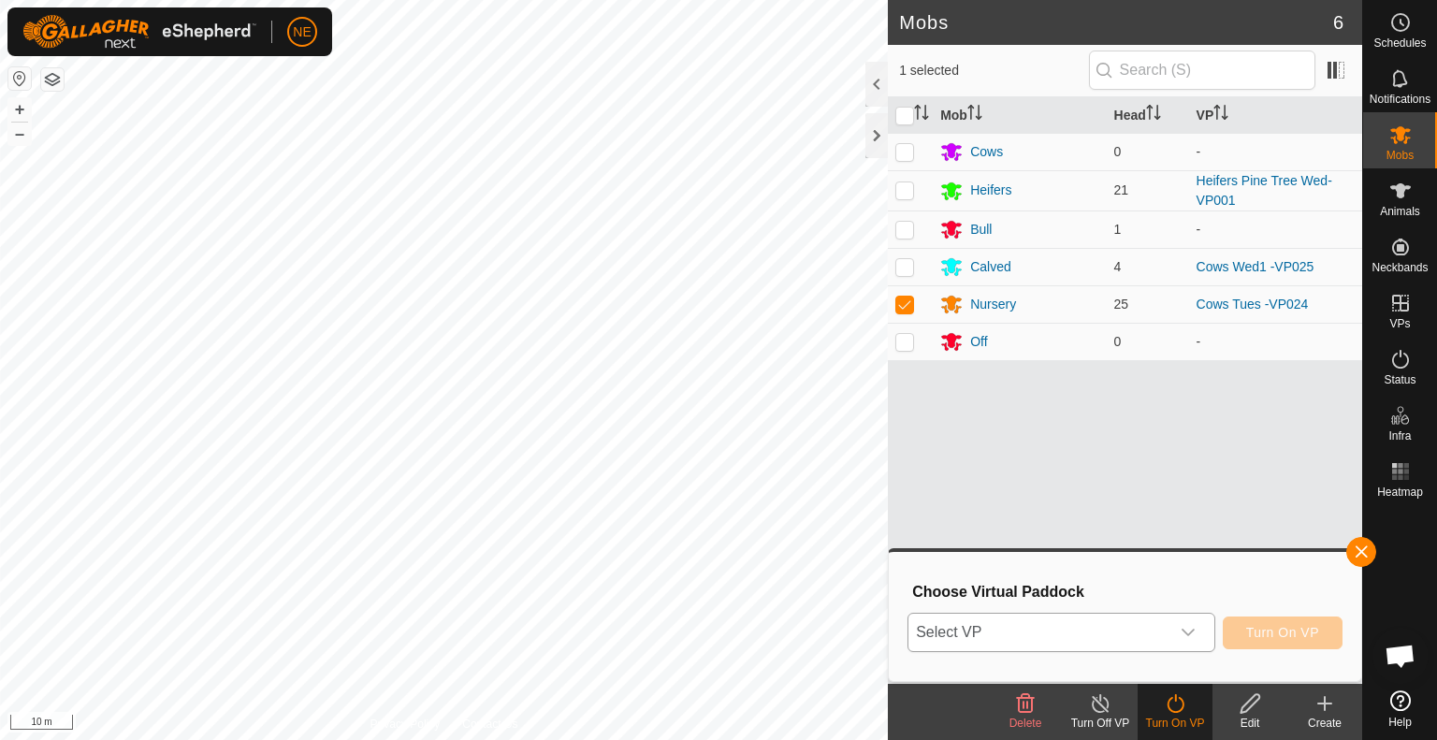
click at [1185, 635] on icon "dropdown trigger" at bounding box center [1188, 632] width 15 height 15
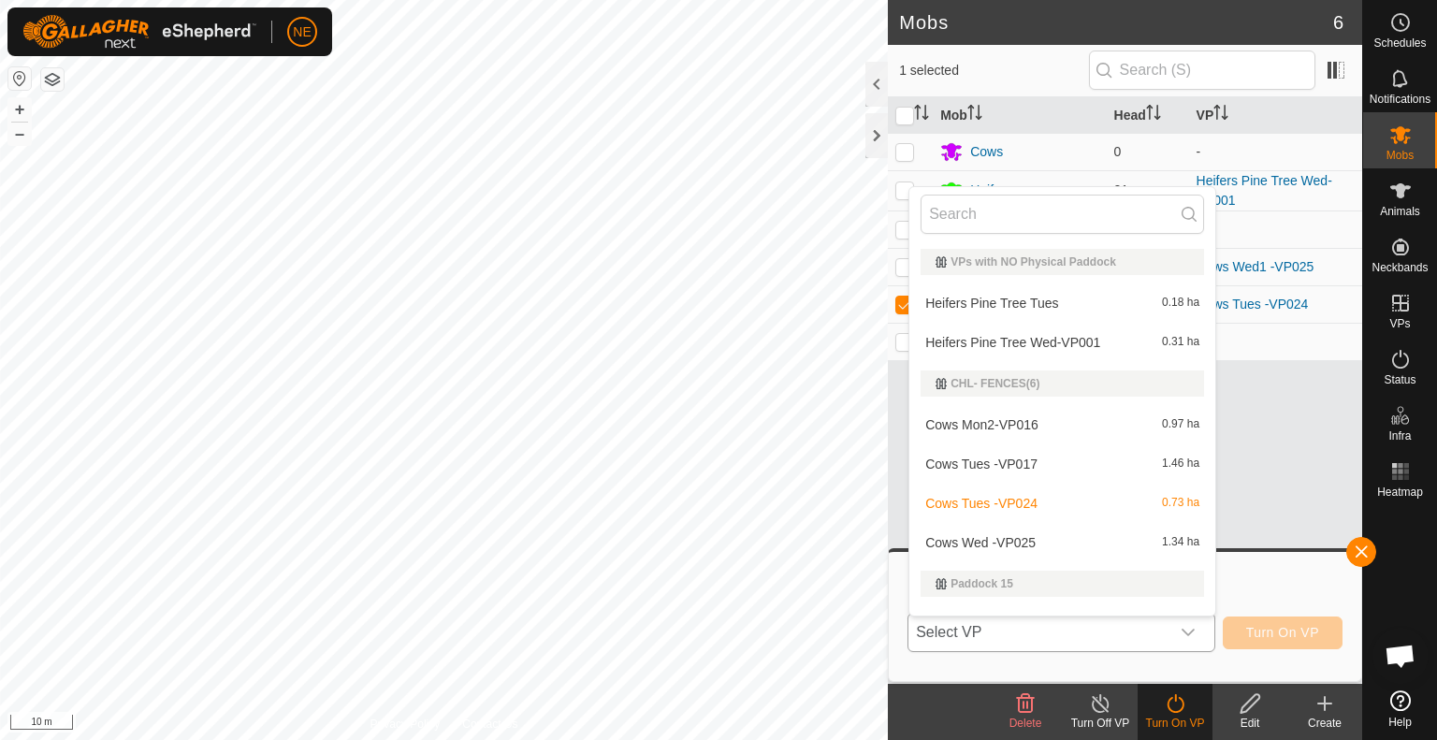
scroll to position [28, 0]
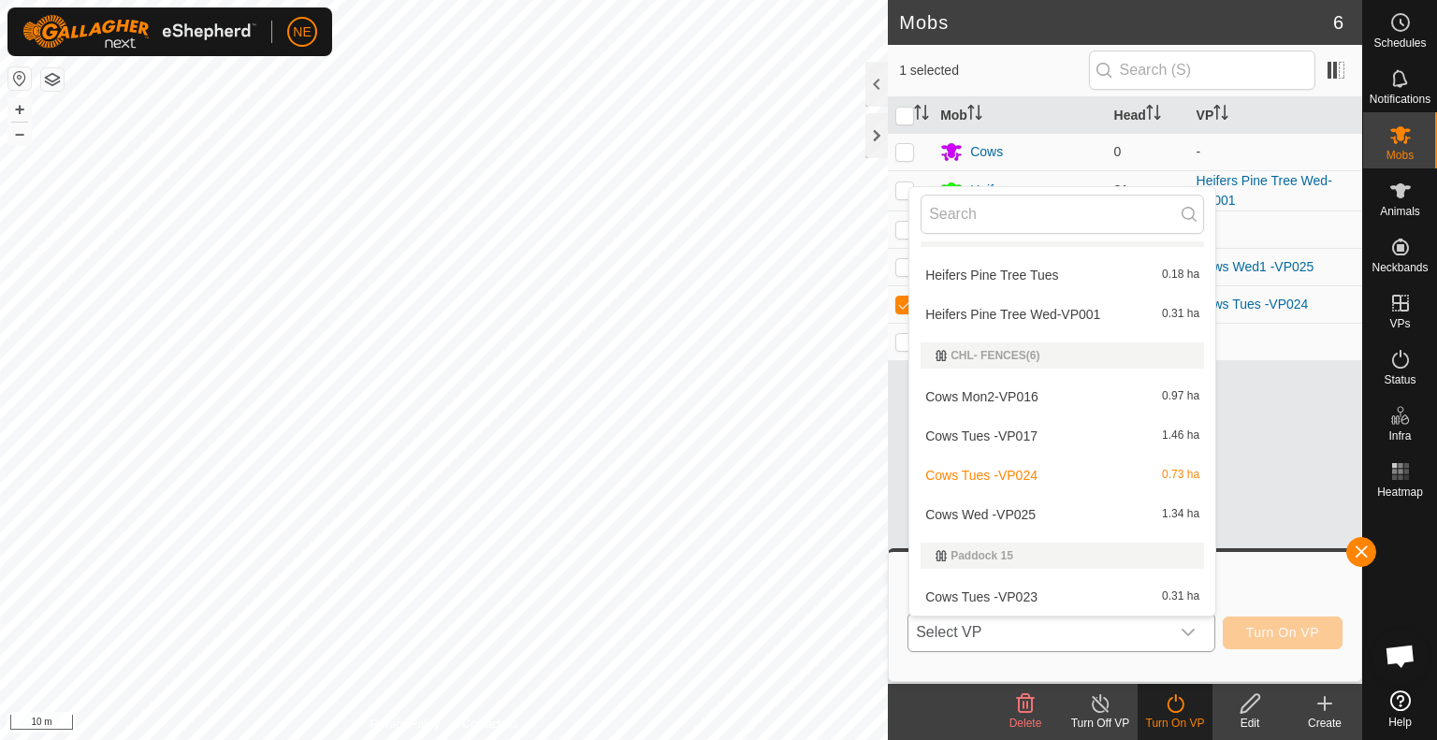
click at [1056, 507] on li "Cows Wed -VP025 1.34 ha" at bounding box center [1063, 514] width 306 height 37
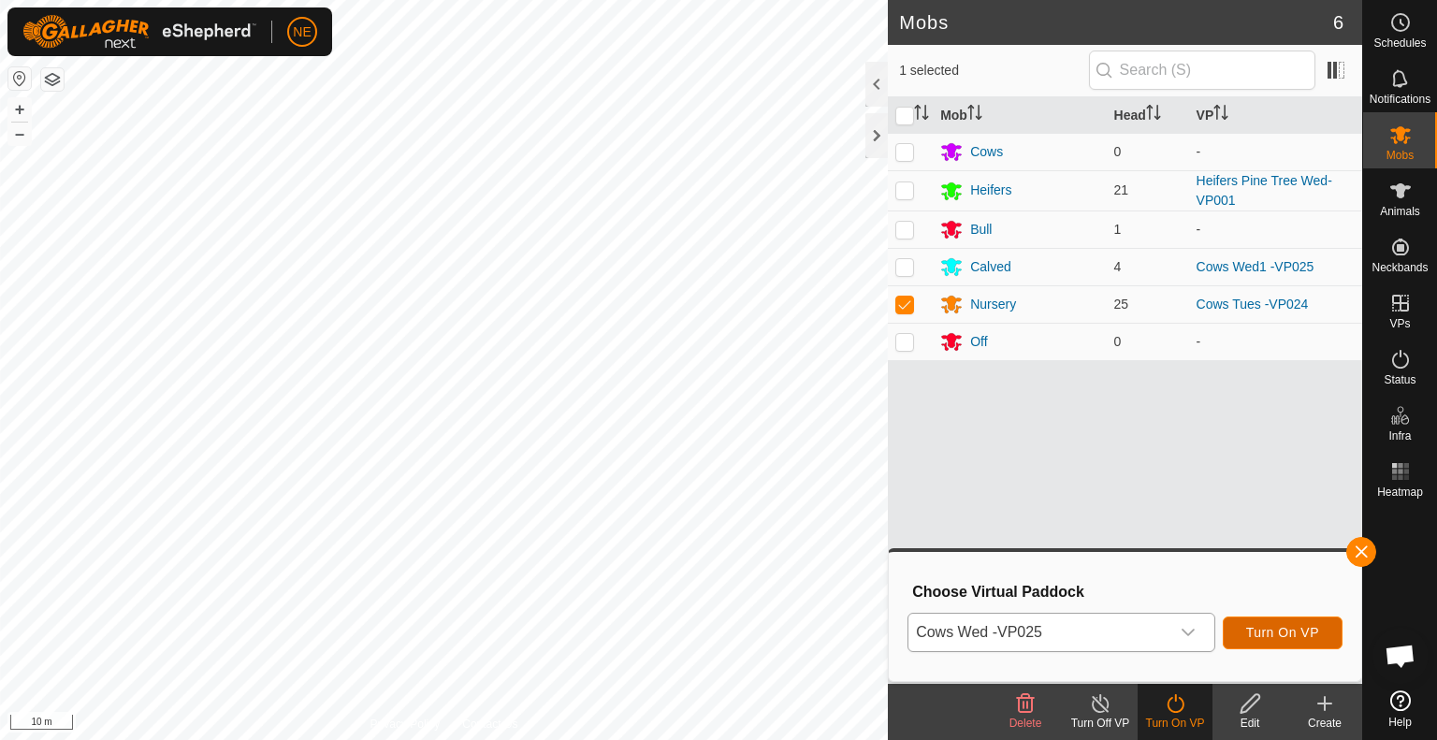
click at [1293, 638] on span "Turn On VP" at bounding box center [1282, 632] width 73 height 15
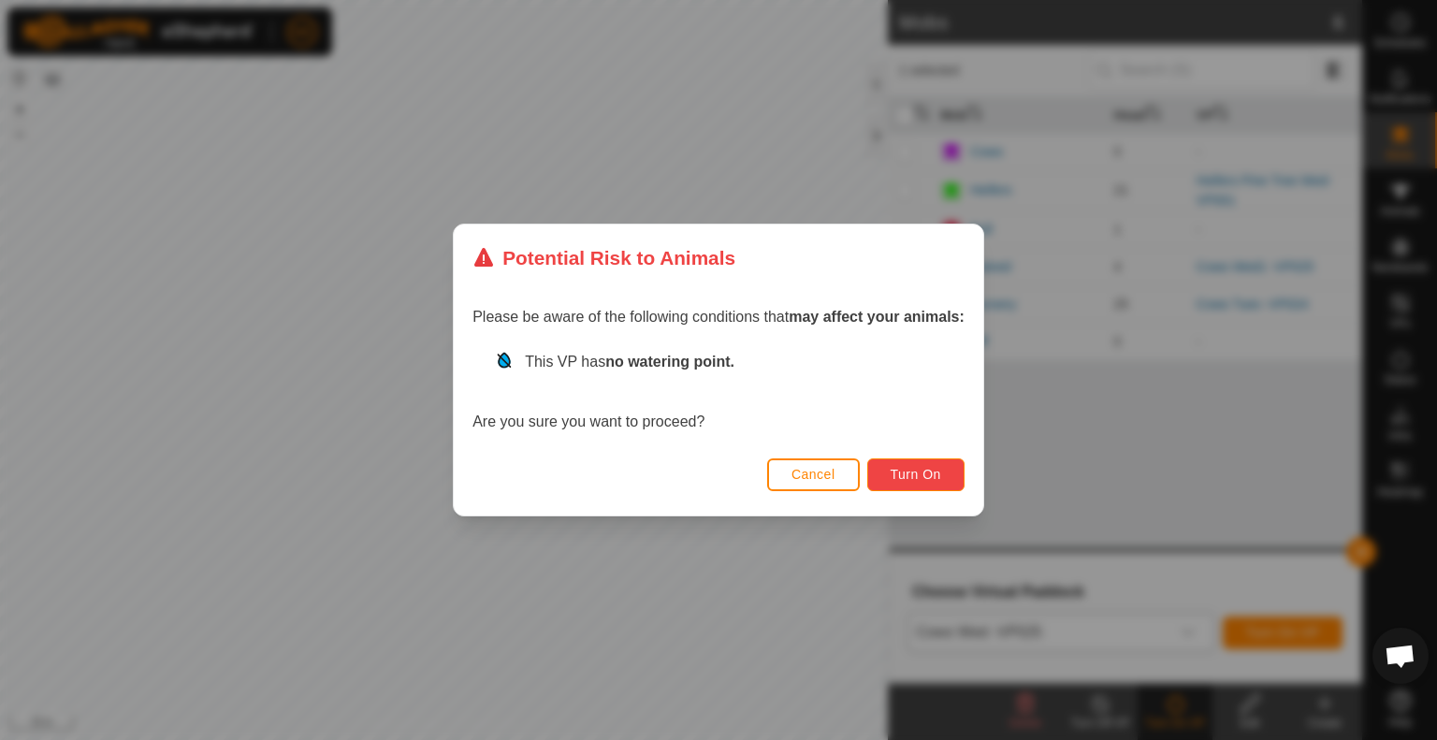
click at [896, 470] on span "Turn On" at bounding box center [916, 474] width 51 height 15
